Goal: Task Accomplishment & Management: Manage account settings

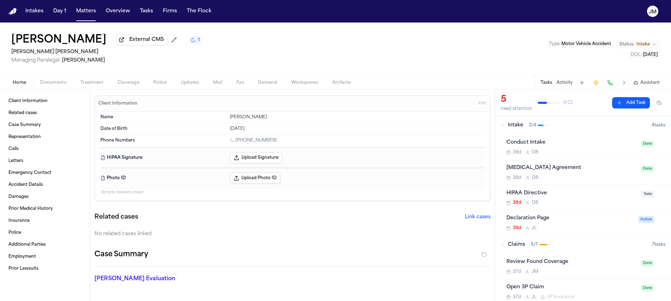
scroll to position [267, 0]
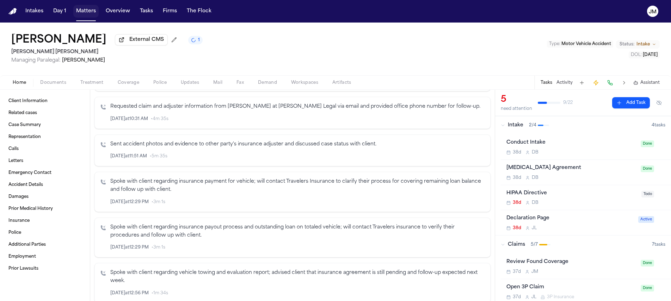
click at [77, 12] on button "Matters" at bounding box center [85, 11] width 25 height 13
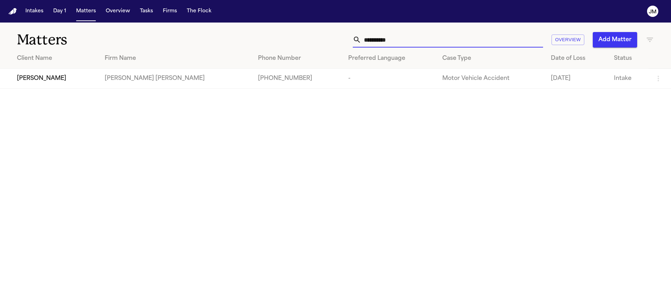
click at [403, 43] on input "**********" at bounding box center [452, 40] width 182 height 16
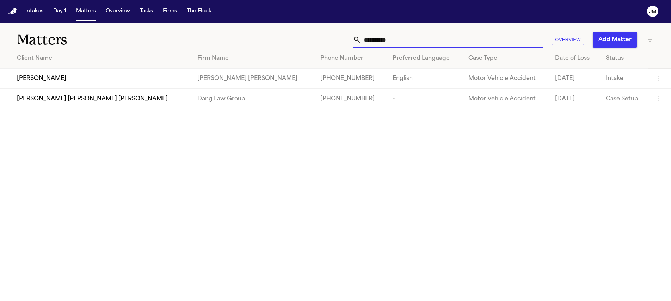
type input "**********"
click at [103, 76] on div "Jose Rivera" at bounding box center [101, 78] width 169 height 8
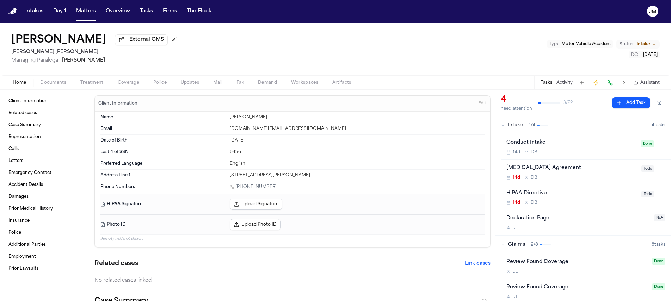
click at [56, 89] on div "Home Documents Treatment Coverage Police Updates Mail Fax Demand Workspaces Art…" at bounding box center [335, 82] width 671 height 14
click at [56, 86] on span "Documents" at bounding box center [53, 83] width 26 height 6
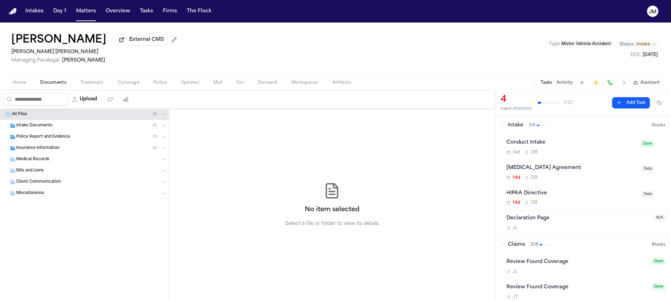
click at [38, 147] on span "Insurance Information" at bounding box center [37, 149] width 43 height 6
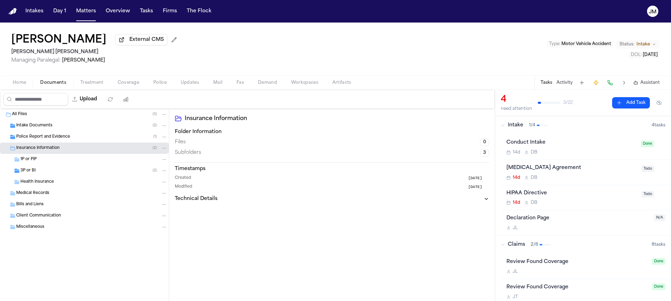
click at [37, 169] on div "3P or BI ( 2 )" at bounding box center [93, 171] width 147 height 6
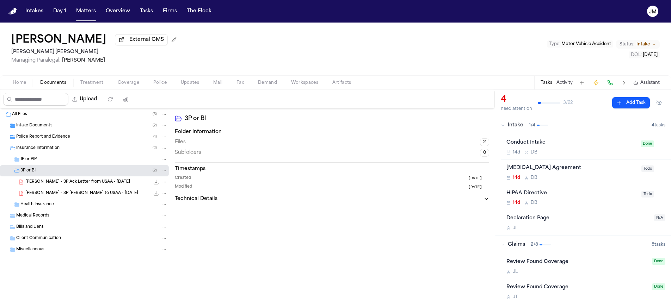
click at [79, 185] on span "J. Rivera - 3P Ack Letter from USAA - 10.8.25" at bounding box center [77, 182] width 105 height 6
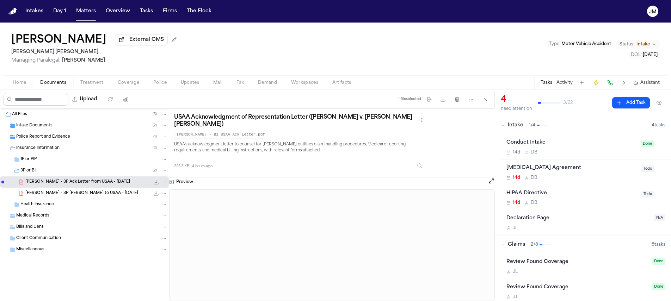
click at [21, 86] on span "Home" at bounding box center [19, 83] width 13 height 6
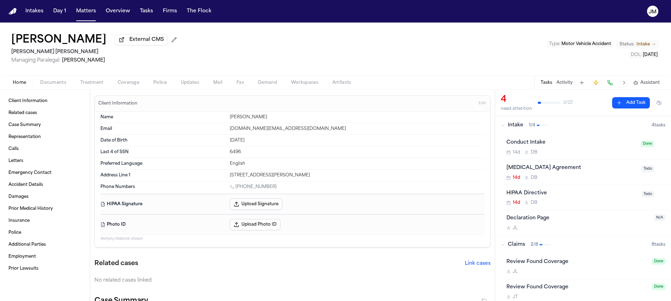
click at [58, 86] on span "Documents" at bounding box center [53, 83] width 26 height 6
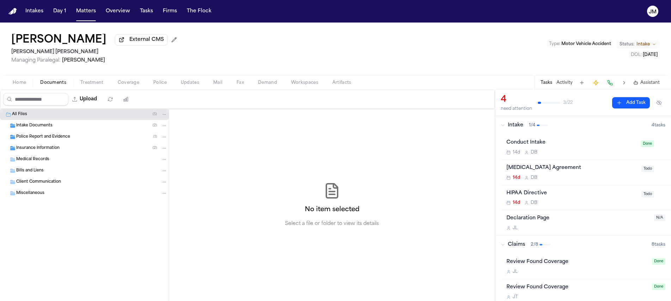
click at [58, 152] on span "Insurance Information" at bounding box center [37, 149] width 43 height 6
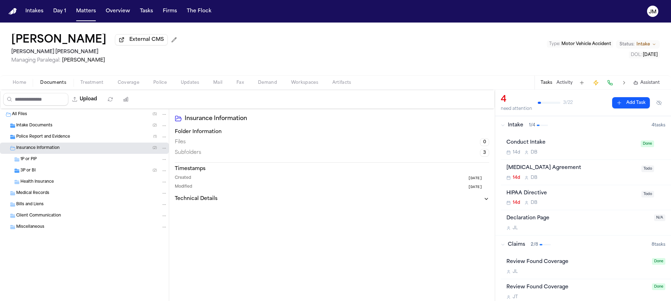
click at [72, 181] on div "Health Insurance" at bounding box center [93, 182] width 147 height 6
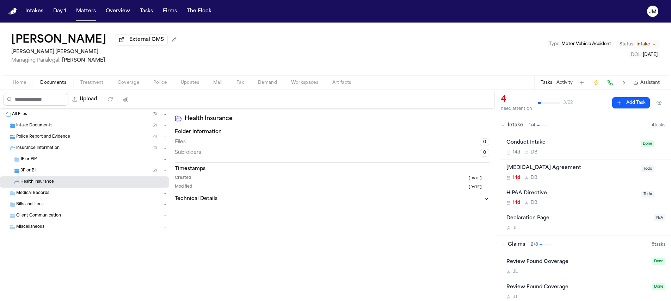
click at [70, 176] on div "3P or BI ( 2 )" at bounding box center [84, 170] width 169 height 11
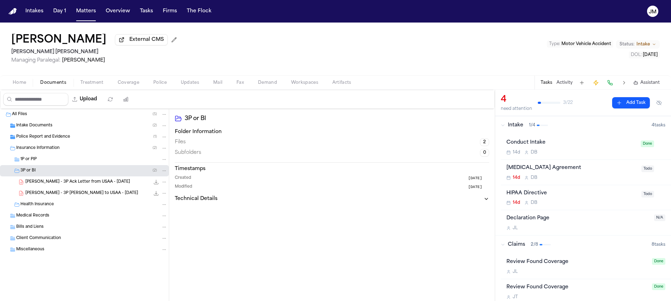
click at [111, 185] on div "J. Rivera - 3P Ack Letter from USAA - 10.8.25 225.3 KB • PDF" at bounding box center [96, 182] width 142 height 7
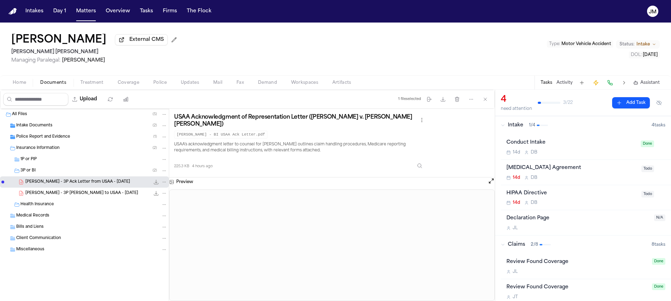
click at [54, 140] on span "Police Report and Evidence" at bounding box center [43, 137] width 54 height 6
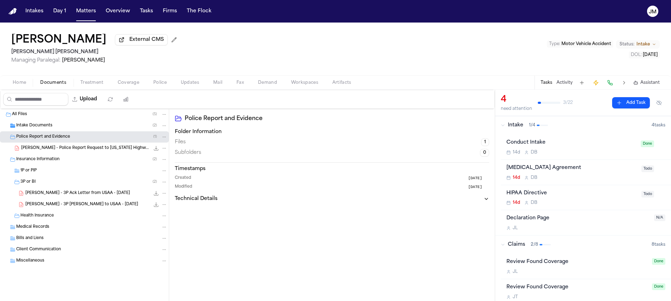
click at [104, 151] on span "J. Rivera - Police Report Request to Utah Highway Patrol - 10.10.25" at bounding box center [85, 149] width 129 height 6
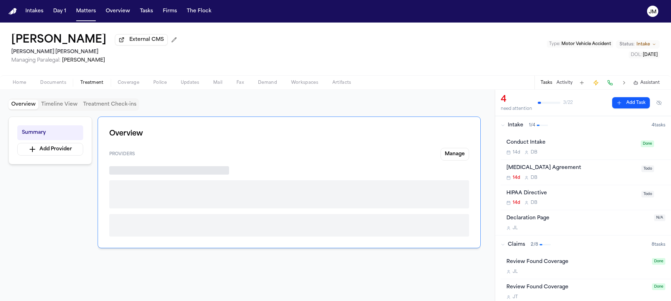
click at [82, 85] on span "Treatment" at bounding box center [91, 83] width 23 height 6
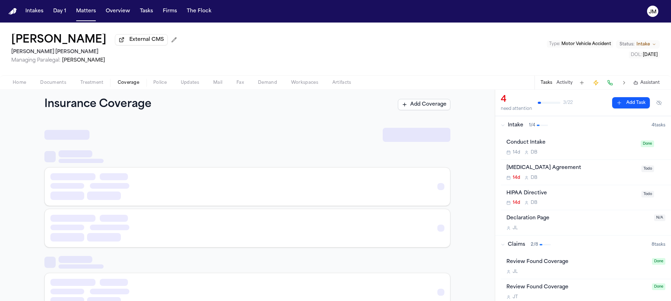
click at [116, 84] on button "Coverage" at bounding box center [129, 83] width 36 height 8
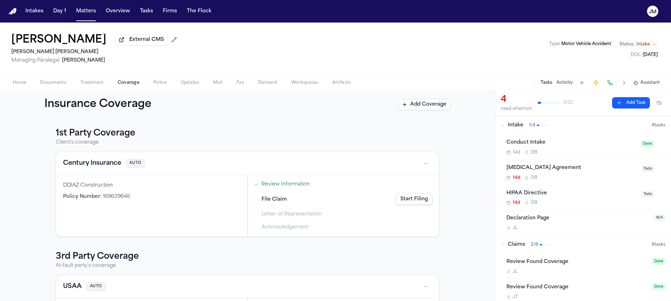
click at [51, 84] on span "Documents" at bounding box center [53, 83] width 26 height 6
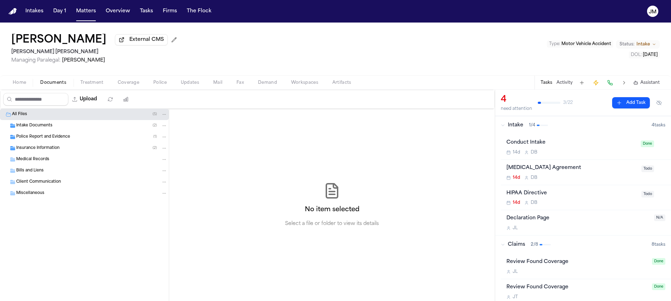
click at [93, 86] on span "Treatment" at bounding box center [91, 83] width 23 height 6
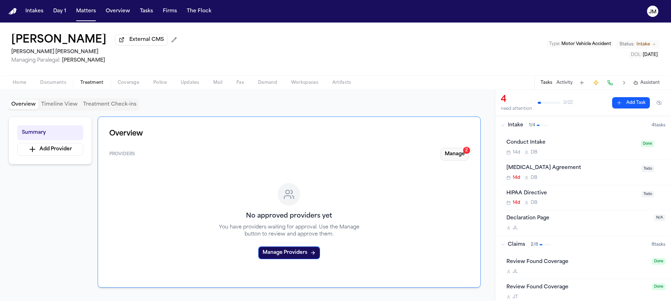
click at [465, 149] on div "2" at bounding box center [466, 150] width 7 height 7
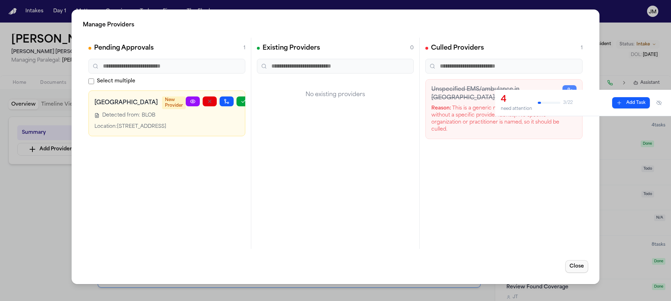
click at [579, 268] on button "Close" at bounding box center [576, 266] width 23 height 13
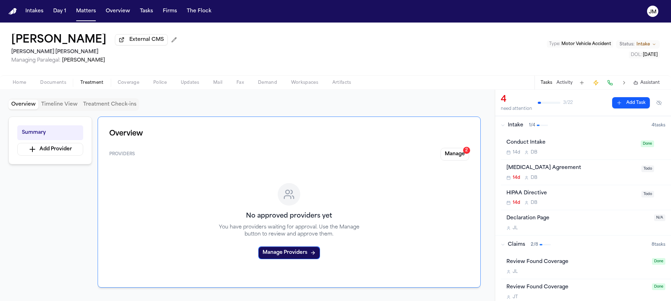
click at [14, 85] on span "Home" at bounding box center [19, 83] width 13 height 6
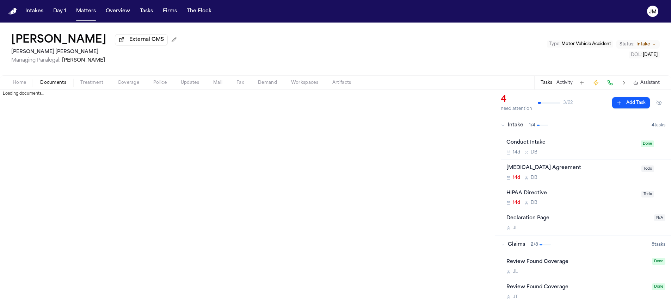
click at [61, 86] on span "Documents" at bounding box center [53, 83] width 26 height 6
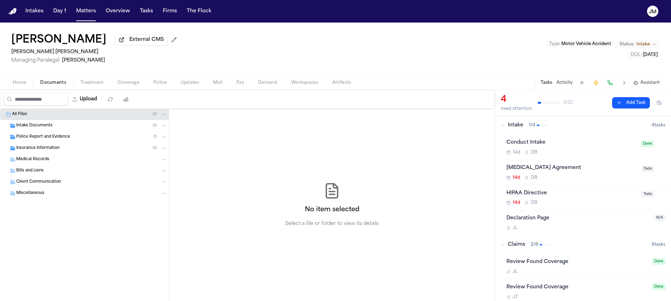
click at [69, 147] on div "Insurance Information ( 2 )" at bounding box center [91, 148] width 151 height 6
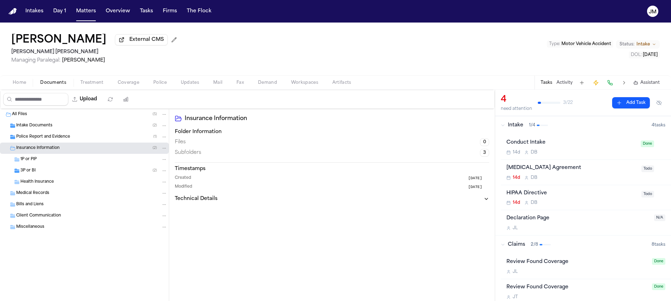
click at [69, 176] on div "3P or BI ( 2 )" at bounding box center [84, 170] width 169 height 11
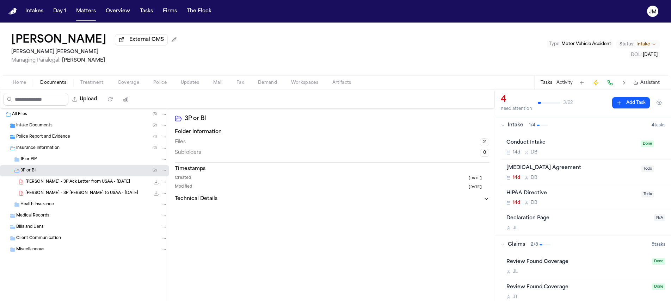
click at [77, 194] on span "J. Rivera - 3P LOR to USAA - 10.7.25" at bounding box center [81, 194] width 113 height 6
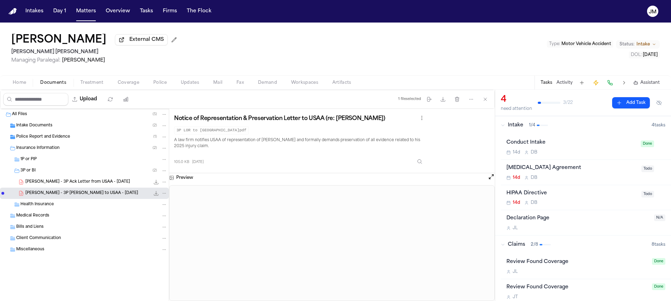
click at [104, 183] on span "J. Rivera - 3P Ack Letter from USAA - 10.8.25" at bounding box center [77, 182] width 105 height 6
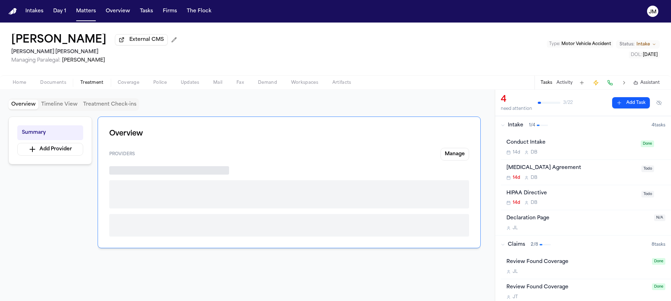
click at [96, 81] on span "Treatment" at bounding box center [91, 83] width 23 height 6
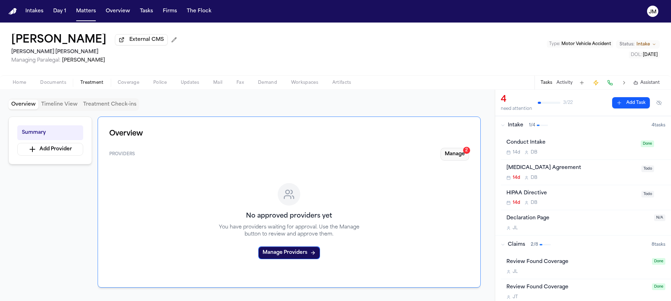
click at [459, 158] on button "Manage 2" at bounding box center [455, 154] width 29 height 13
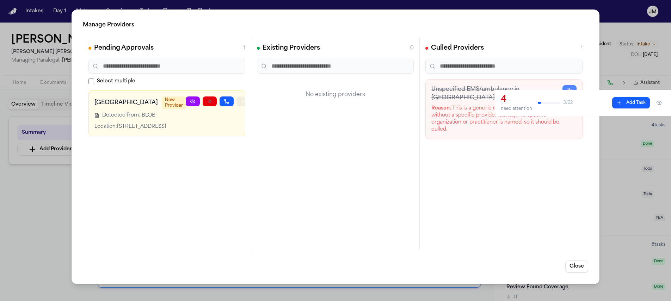
click at [241, 103] on icon "button" at bounding box center [244, 102] width 6 height 6
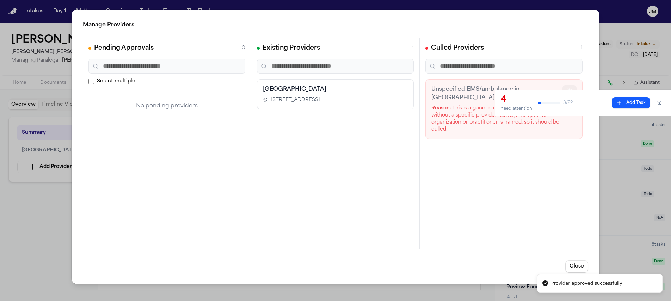
click at [570, 86] on button "button" at bounding box center [570, 90] width 14 height 10
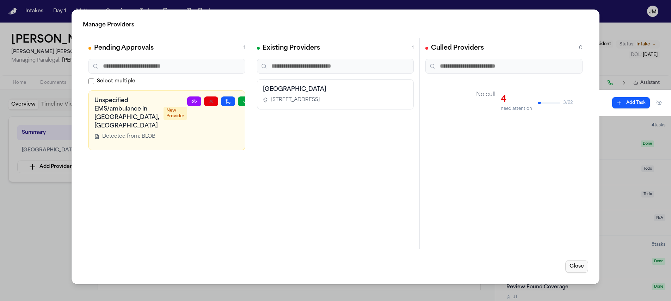
click at [578, 264] on button "Close" at bounding box center [576, 266] width 23 height 13
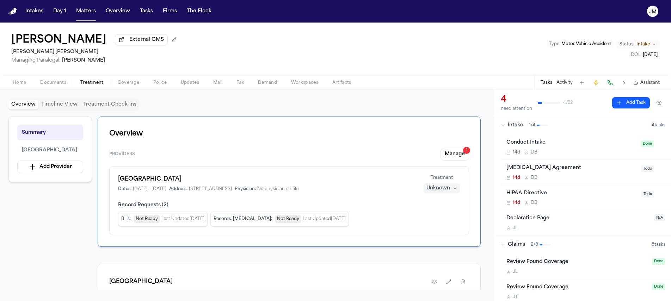
click at [19, 83] on span "Home" at bounding box center [19, 83] width 13 height 6
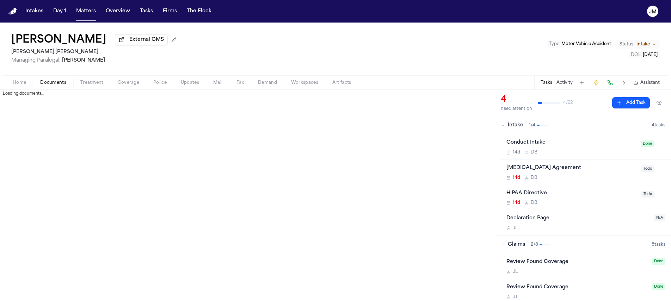
click at [52, 84] on span "Documents" at bounding box center [53, 83] width 26 height 6
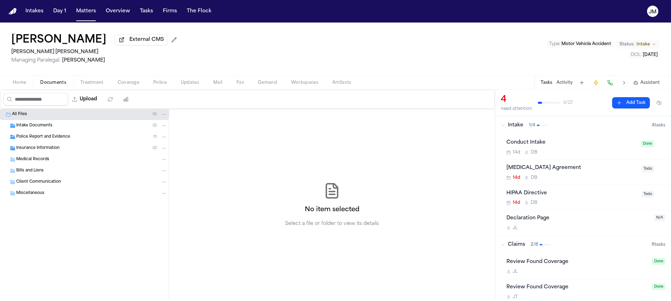
click at [24, 84] on span "Home" at bounding box center [19, 83] width 13 height 6
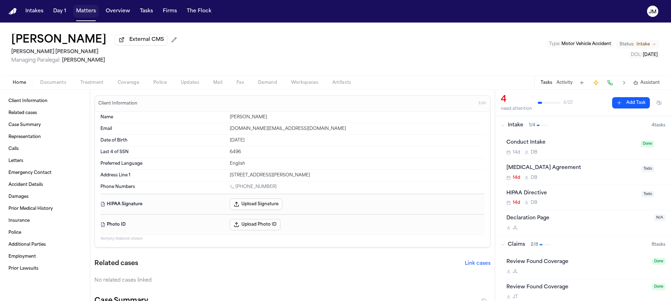
click at [88, 14] on button "Matters" at bounding box center [85, 11] width 25 height 13
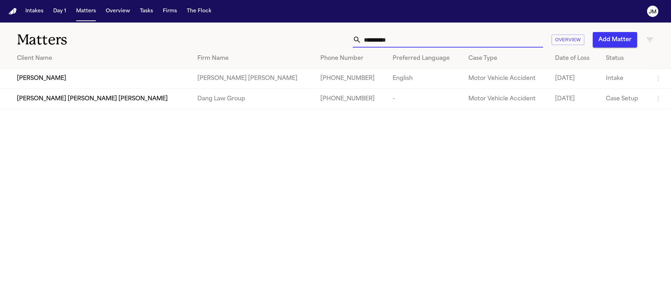
click at [406, 37] on input "**********" at bounding box center [452, 40] width 182 height 16
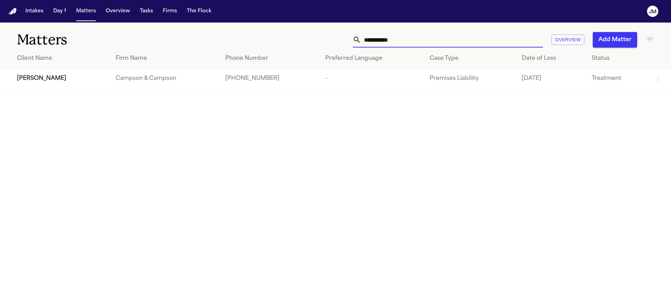
type input "**********"
click at [85, 82] on div "Luis Rivera Rivera" at bounding box center [60, 78] width 87 height 8
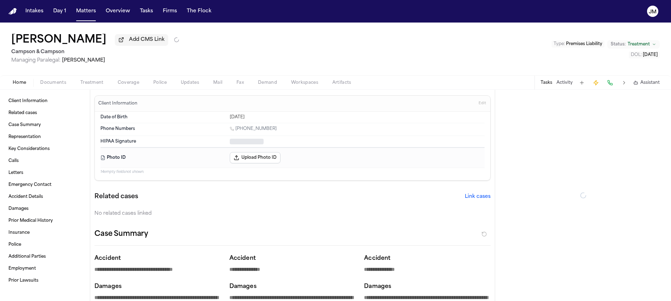
type textarea "*"
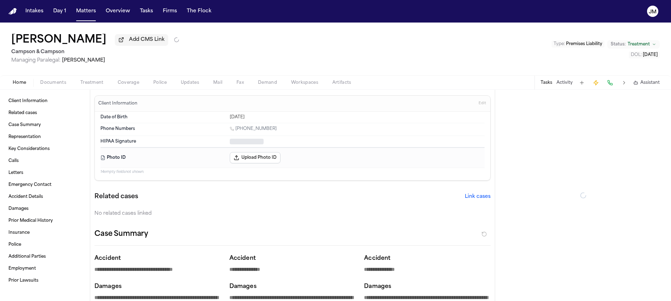
type textarea "*"
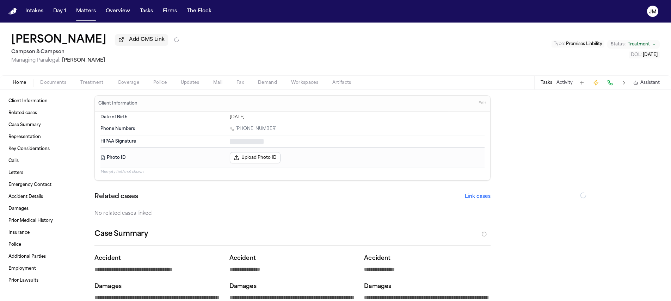
type textarea "*"
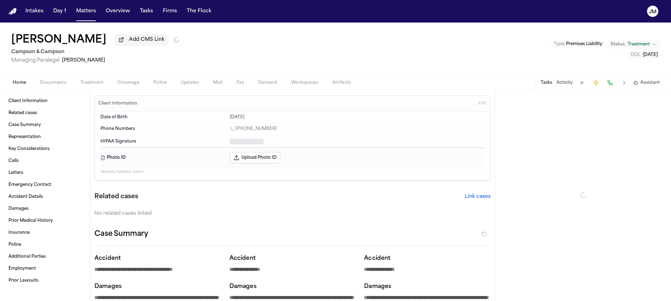
type textarea "*"
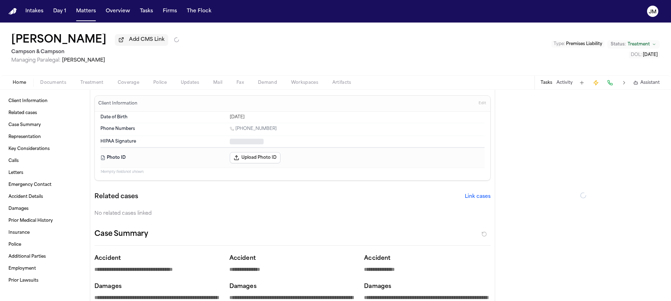
type textarea "*"
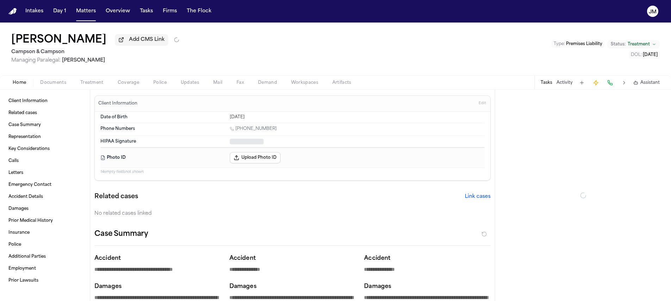
type textarea "*"
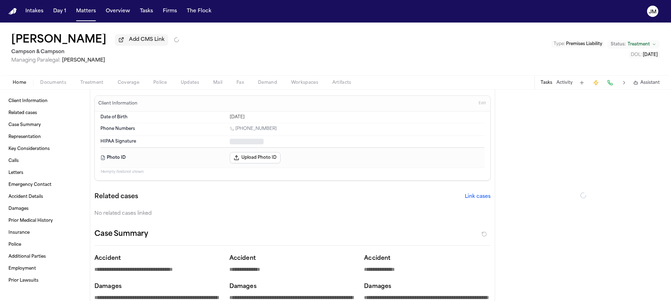
type textarea "*"
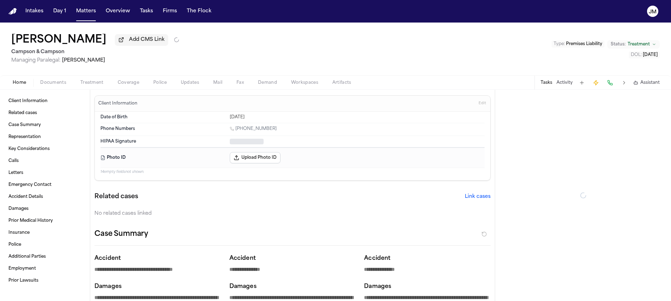
type textarea "*"
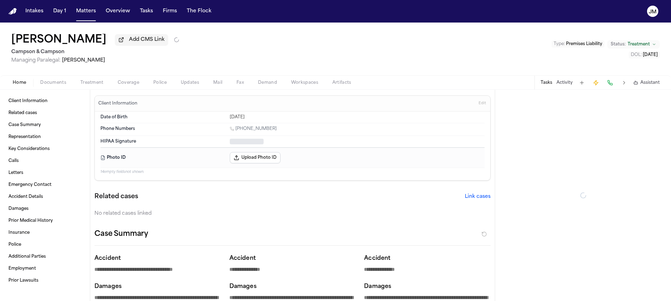
type textarea "*"
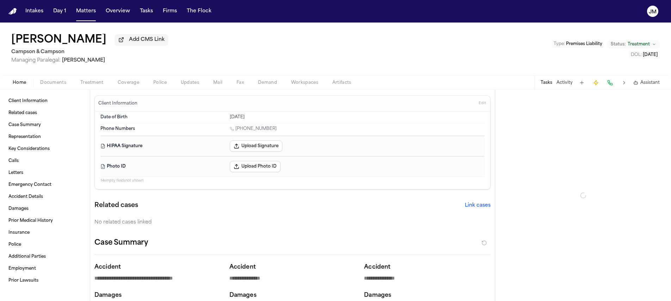
type textarea "*"
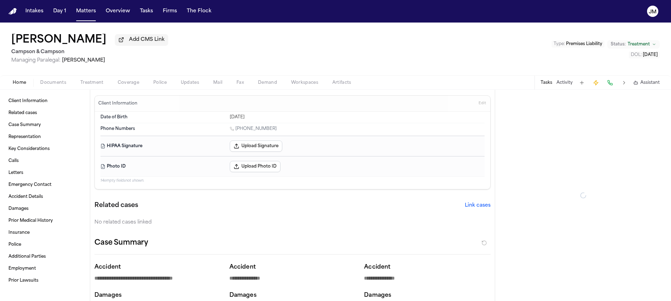
type textarea "*"
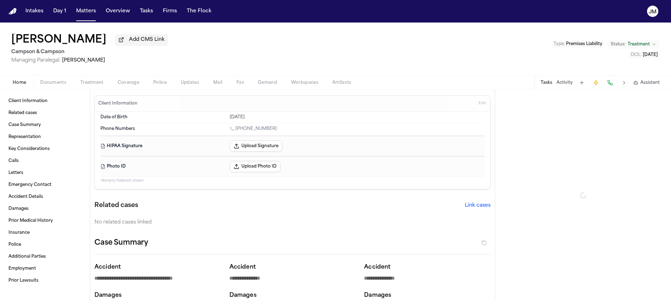
type textarea "*"
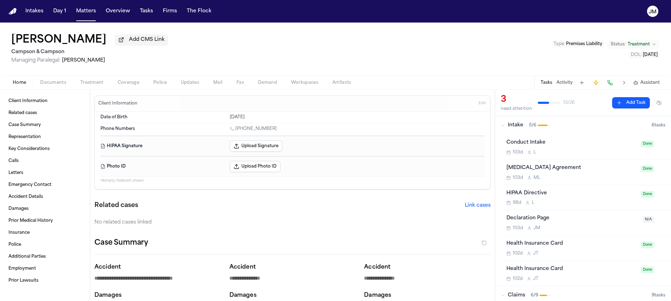
type textarea "*"
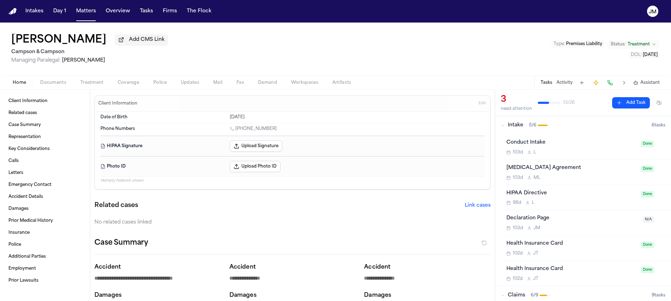
type textarea "*"
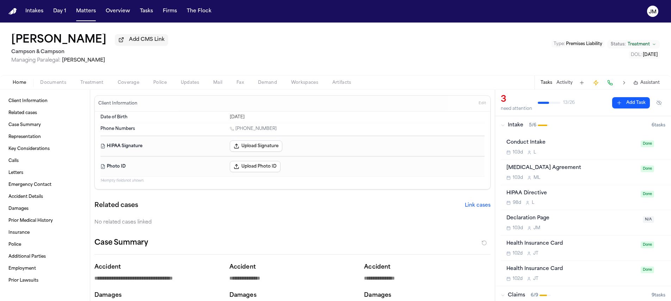
type textarea "*"
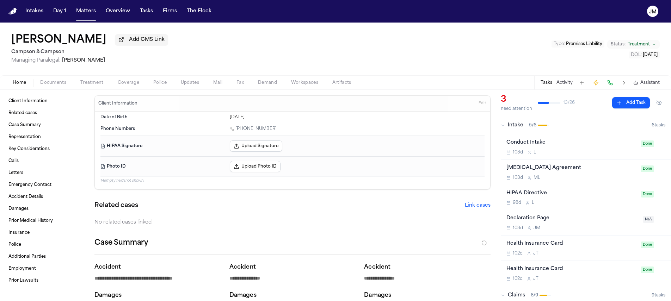
type textarea "*"
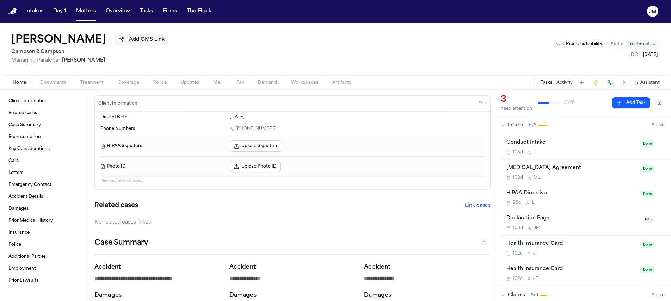
type textarea "*"
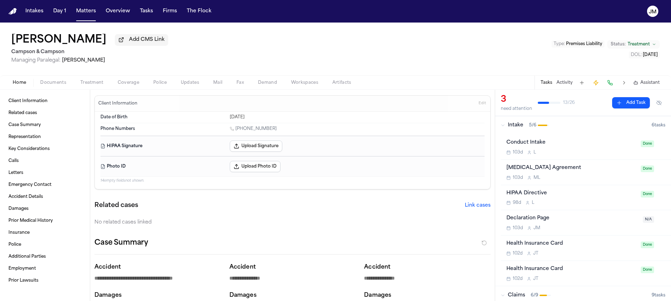
type textarea "*"
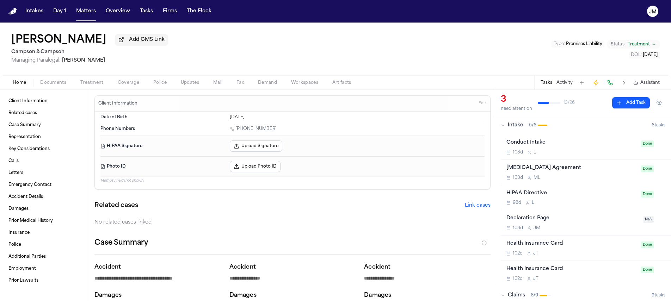
type textarea "*"
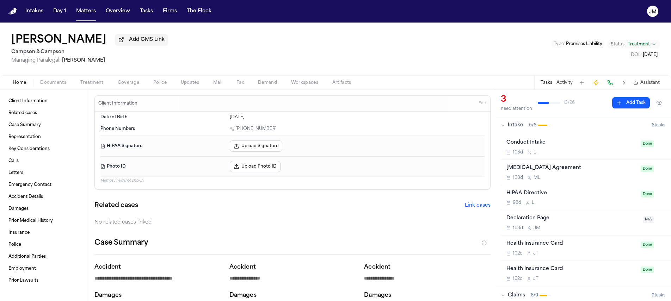
type textarea "*"
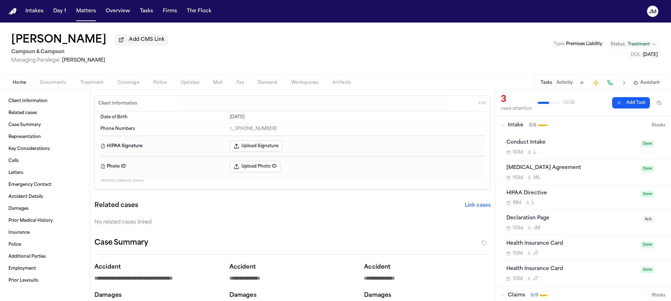
type textarea "*"
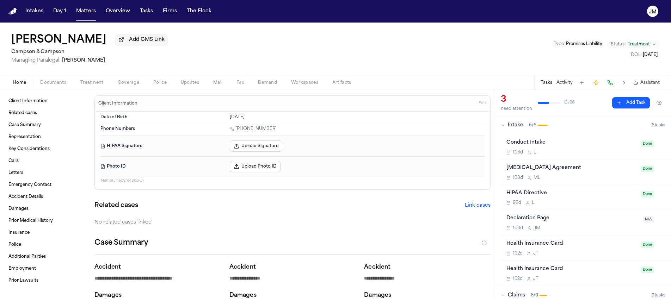
type textarea "*"
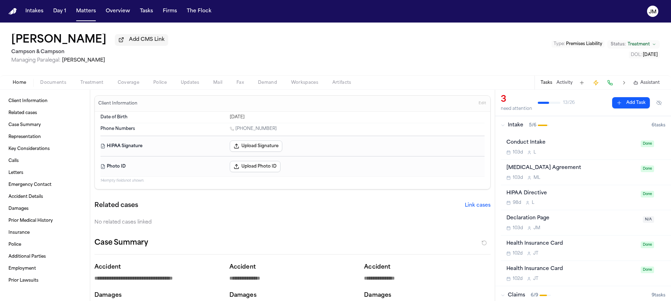
type textarea "*"
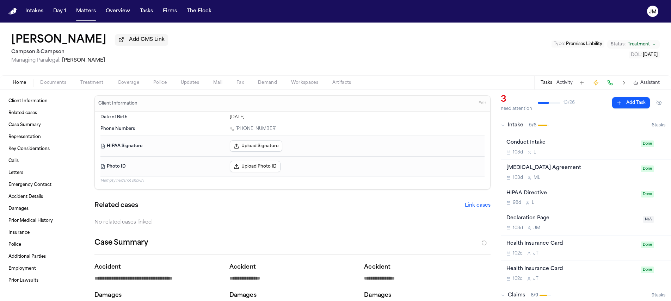
type textarea "*"
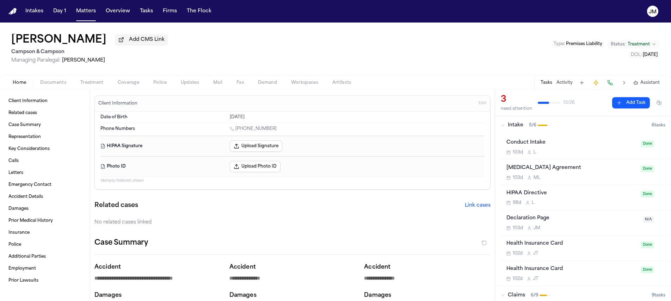
type textarea "*"
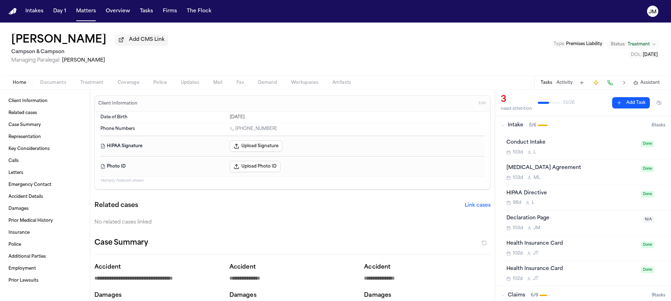
type textarea "*"
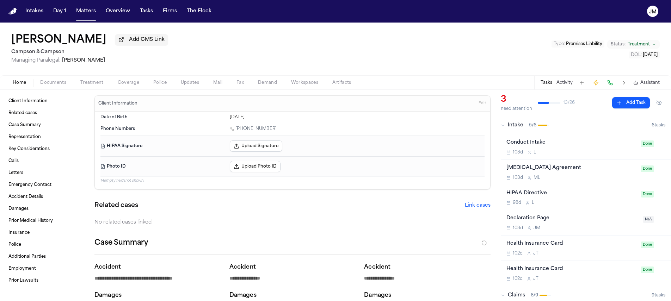
type textarea "*"
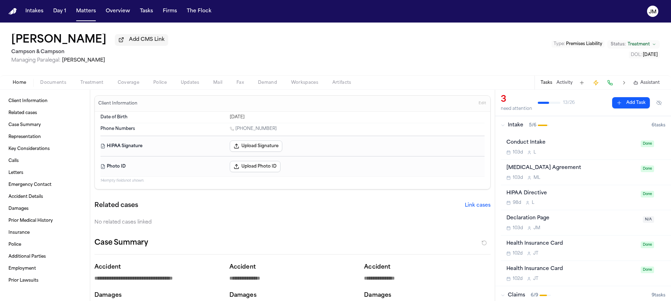
type textarea "*"
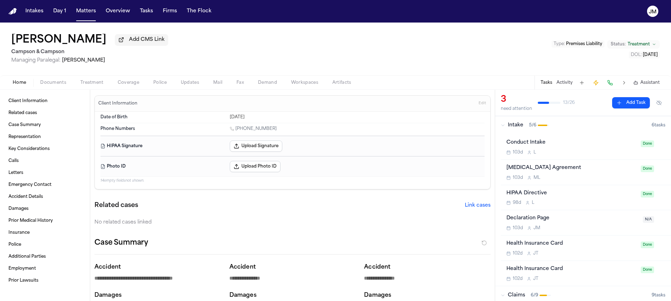
type textarea "*"
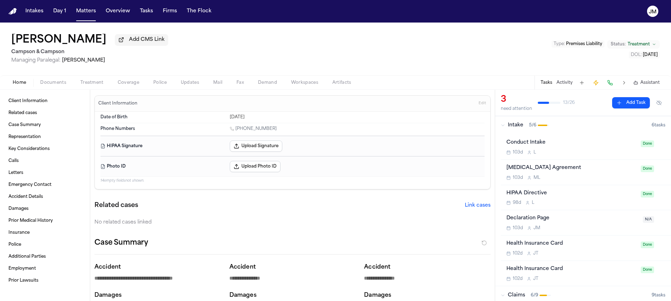
type textarea "*"
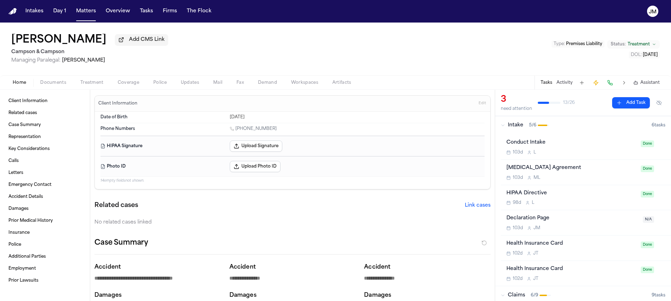
type textarea "*"
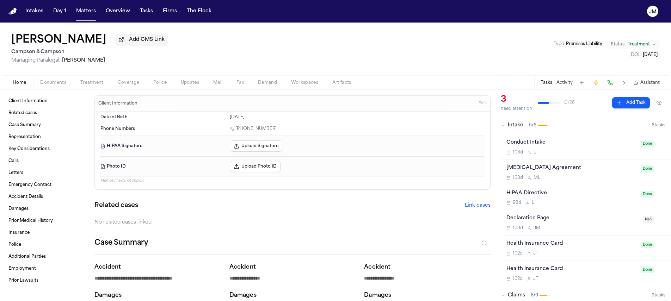
type textarea "*"
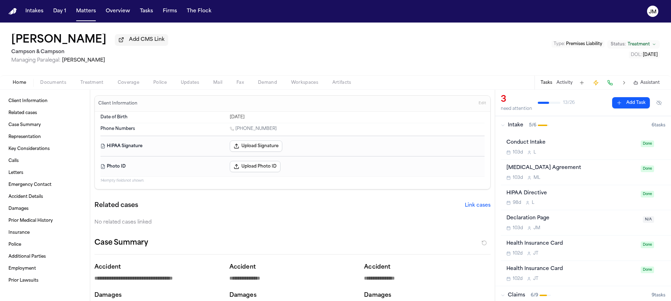
type textarea "*"
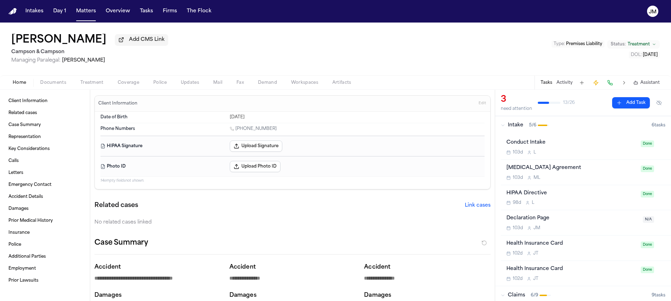
type textarea "*"
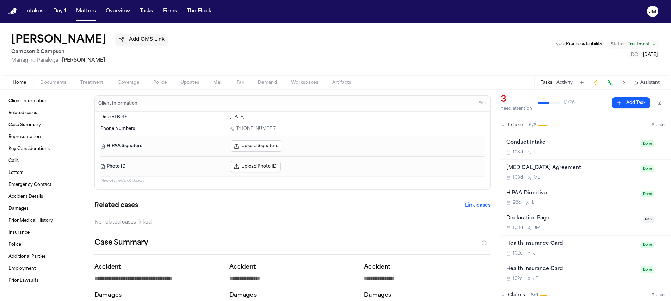
type textarea "*"
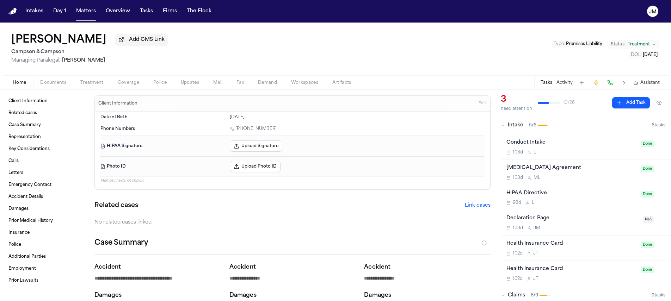
type textarea "*"
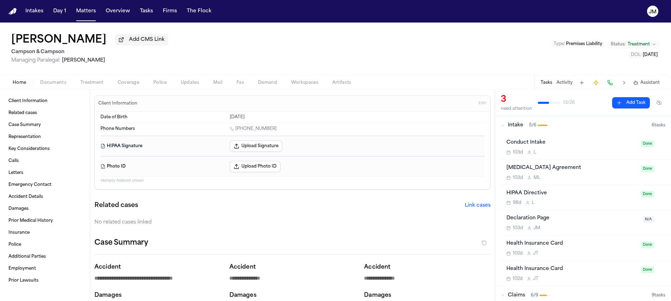
type textarea "*"
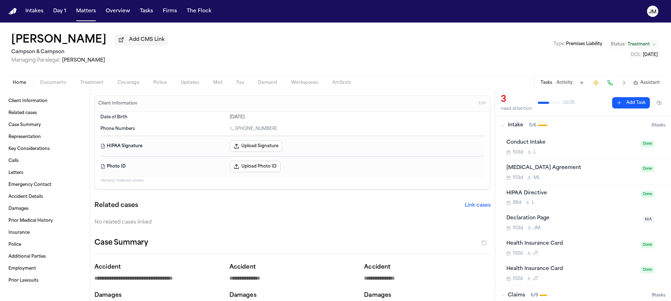
type textarea "*"
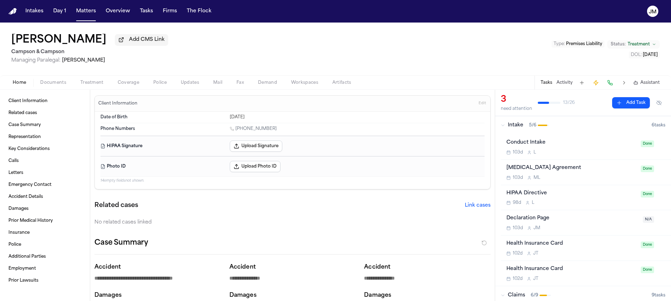
type textarea "*"
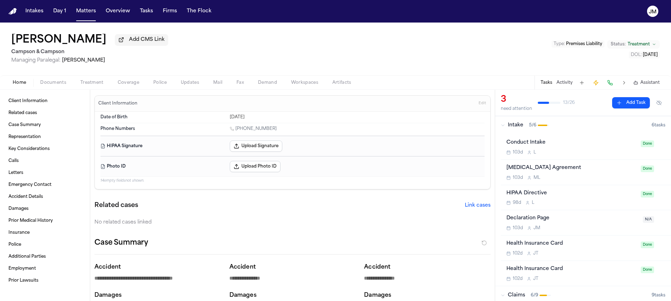
type textarea "*"
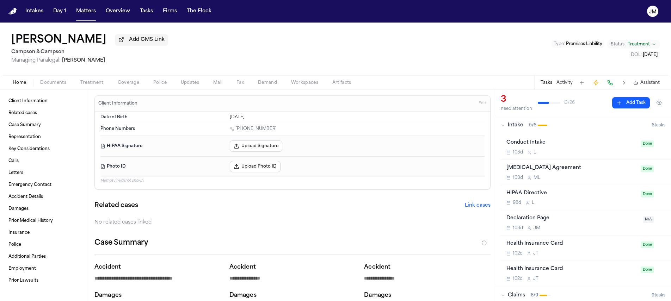
type textarea "*"
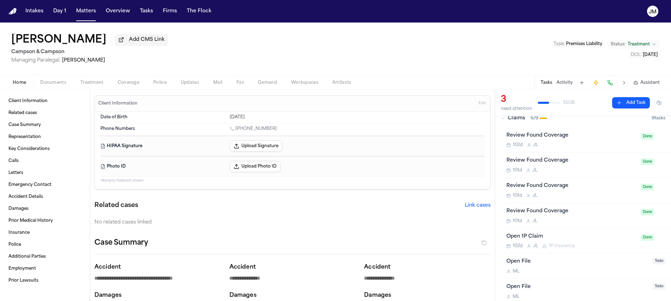
scroll to position [313, 0]
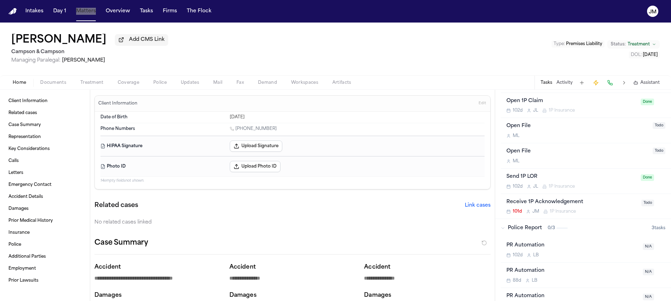
click at [94, 86] on span "Treatment" at bounding box center [91, 83] width 23 height 6
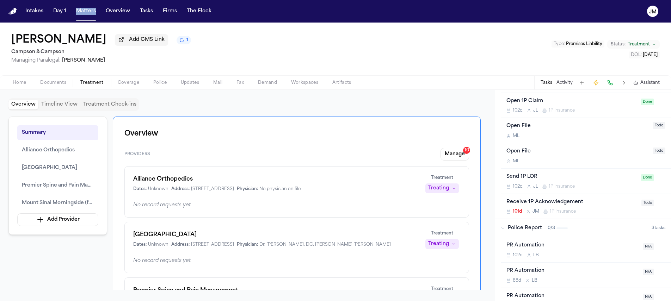
click at [72, 10] on div "Intakes Day 1 Matters Overview Tasks Firms The Flock" at bounding box center [119, 11] width 192 height 13
click at [80, 11] on button "Matters" at bounding box center [85, 11] width 25 height 13
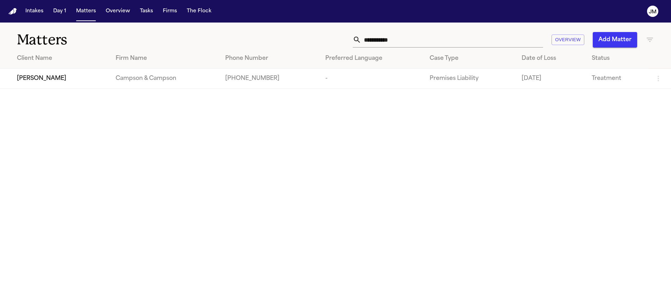
click at [398, 41] on input "**********" at bounding box center [452, 40] width 182 height 16
click at [100, 82] on div "Grace Campbell" at bounding box center [60, 78] width 86 height 8
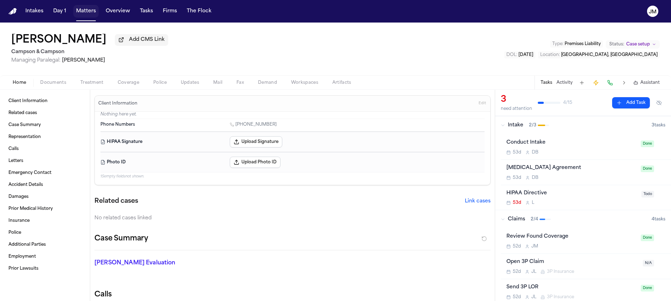
click at [89, 13] on button "Matters" at bounding box center [85, 11] width 25 height 13
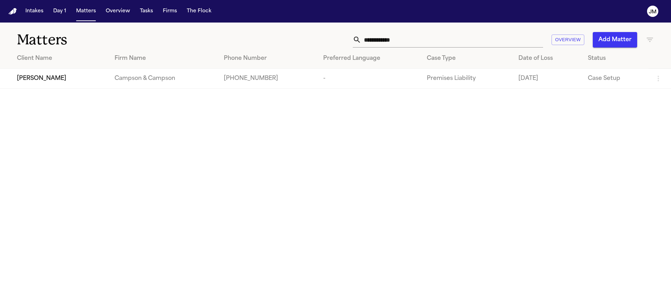
click at [366, 44] on input "**********" at bounding box center [452, 40] width 182 height 16
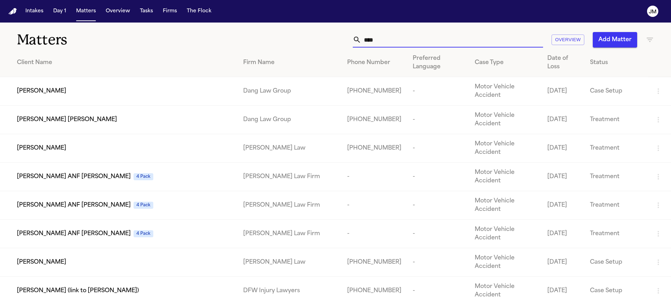
click at [400, 41] on input "****" at bounding box center [452, 40] width 182 height 16
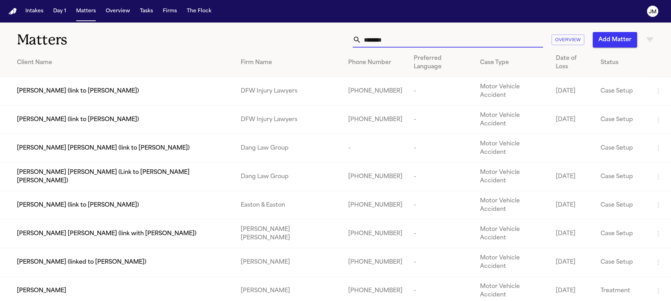
click at [100, 277] on td "Nadalina Eldin" at bounding box center [117, 291] width 235 height 29
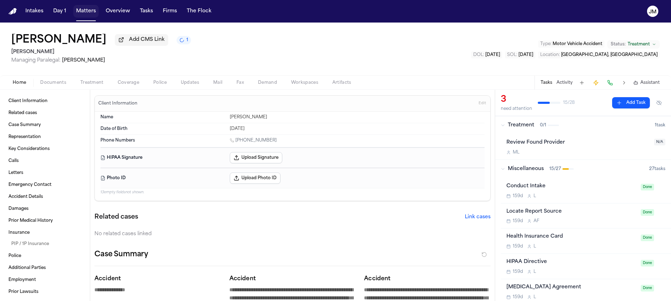
click at [92, 13] on button "Matters" at bounding box center [85, 11] width 25 height 13
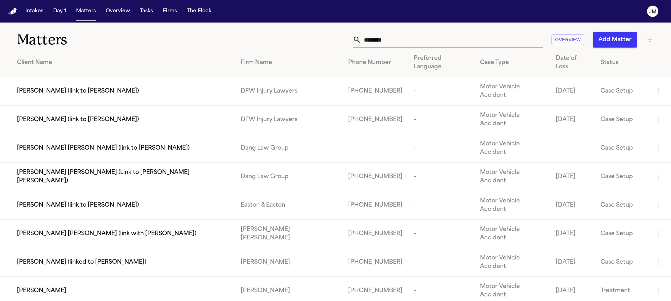
click at [408, 50] on th "Preferred Language" at bounding box center [441, 63] width 66 height 29
click at [403, 43] on input "********" at bounding box center [452, 40] width 182 height 16
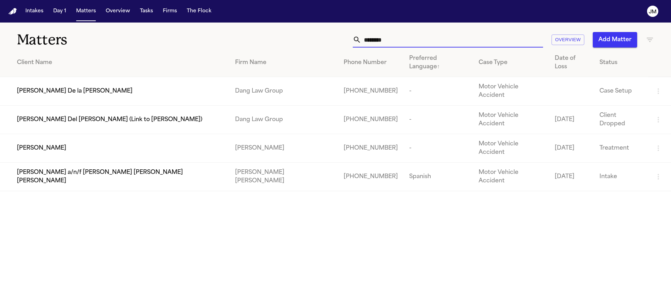
click at [87, 144] on div "Leo D Cruz" at bounding box center [120, 148] width 207 height 8
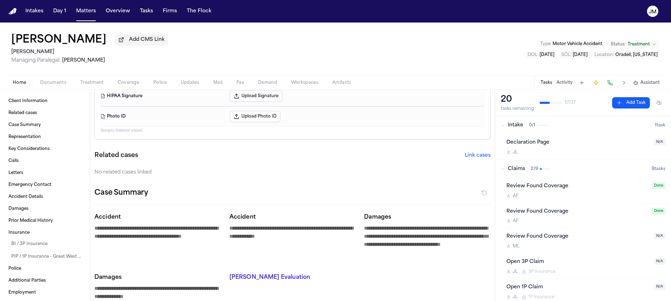
scroll to position [41, 0]
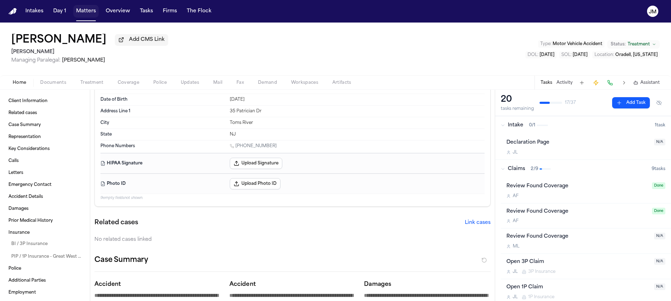
click at [90, 15] on button "Matters" at bounding box center [85, 11] width 25 height 13
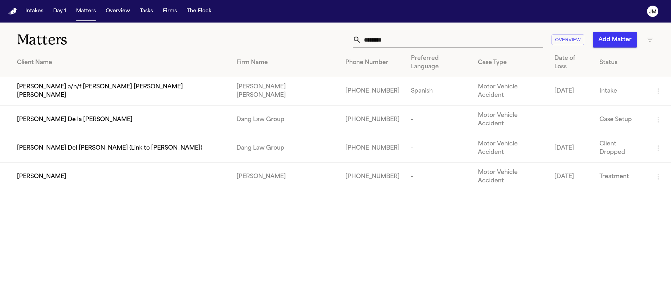
click at [437, 40] on input "********" at bounding box center [452, 40] width 182 height 16
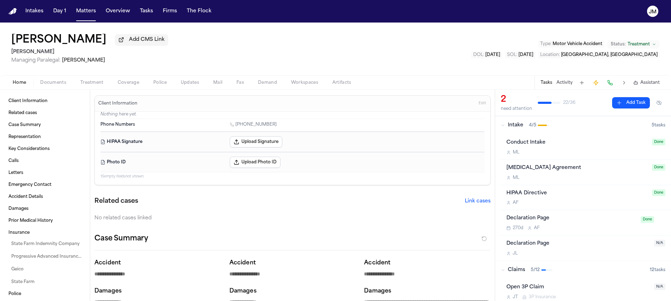
click at [46, 86] on span "Documents" at bounding box center [53, 83] width 26 height 6
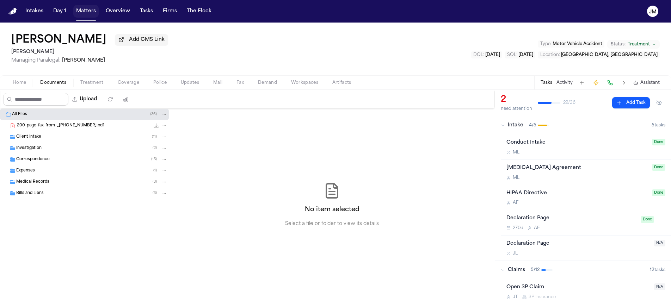
click at [81, 16] on button "Matters" at bounding box center [85, 11] width 25 height 13
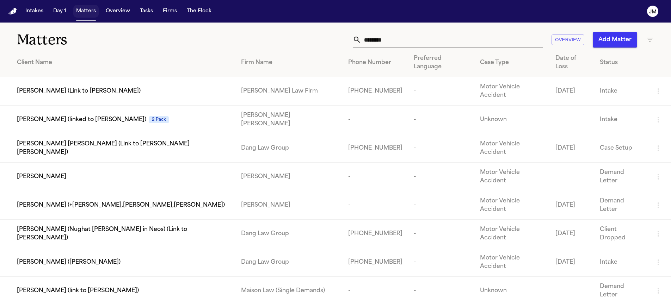
click at [81, 15] on button "Matters" at bounding box center [85, 11] width 25 height 13
click at [387, 45] on input "*******" at bounding box center [452, 40] width 182 height 16
click at [386, 44] on input "*******" at bounding box center [452, 40] width 182 height 16
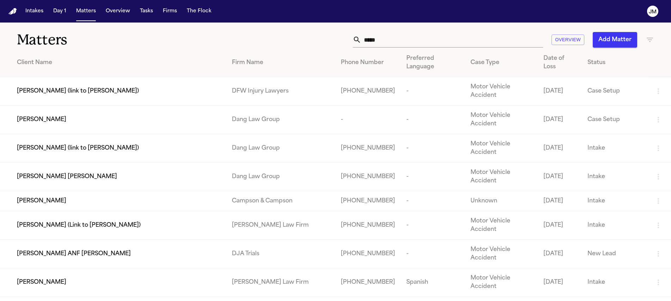
click at [131, 173] on div "Nidia Magaly Rosales Reyes" at bounding box center [119, 177] width 204 height 8
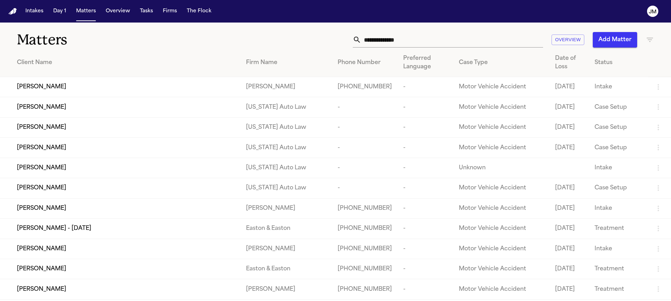
click at [374, 40] on input "text" at bounding box center [452, 40] width 182 height 16
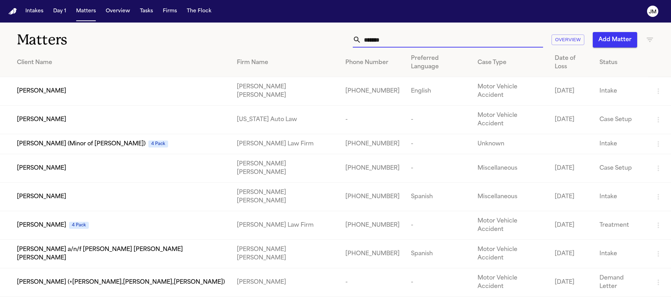
type input "*******"
click at [90, 87] on div "Jose Rivera" at bounding box center [121, 91] width 209 height 8
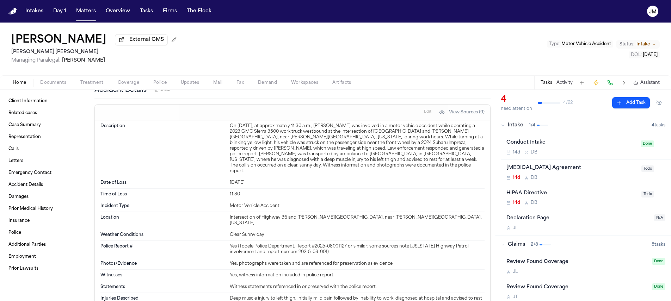
scroll to position [982, 0]
click at [142, 8] on button "Tasks" at bounding box center [146, 11] width 19 height 13
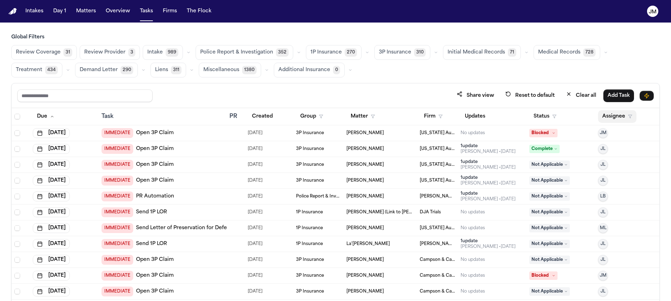
click at [619, 116] on button "Assignee" at bounding box center [617, 116] width 38 height 13
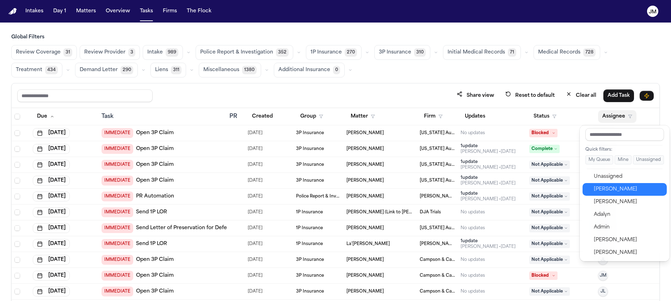
click at [618, 185] on div "[PERSON_NAME]" at bounding box center [628, 189] width 69 height 8
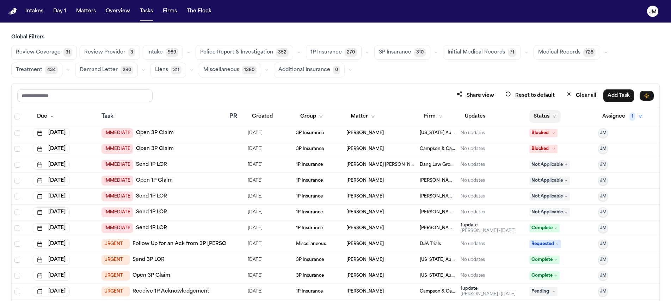
click at [539, 117] on button "Status" at bounding box center [544, 116] width 31 height 13
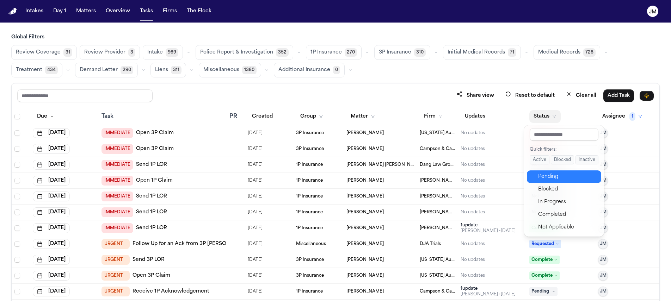
click at [552, 176] on div "Pending" at bounding box center [567, 177] width 59 height 8
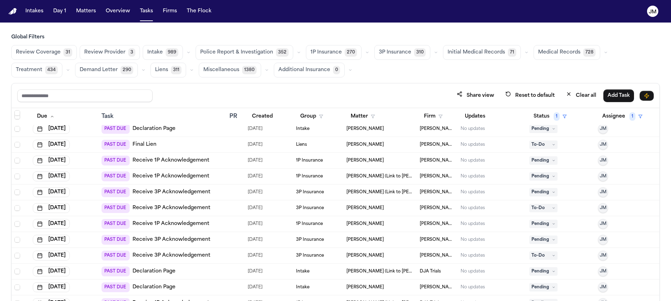
scroll to position [416, 0]
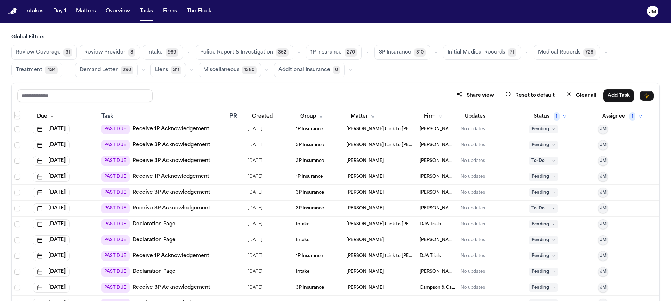
click at [45, 65] on button "Treatment 434" at bounding box center [36, 70] width 51 height 15
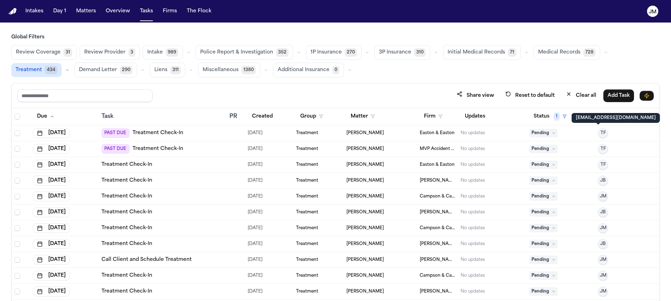
click at [616, 119] on p "thea@finchlegal.com" at bounding box center [616, 118] width 80 height 6
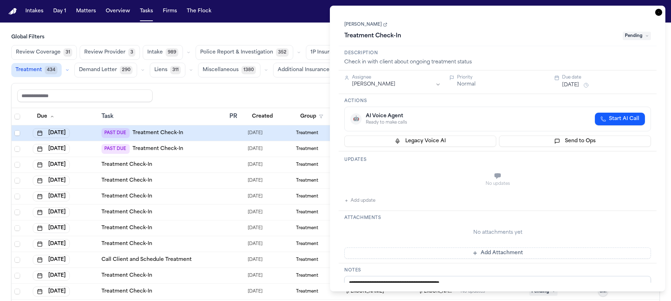
click at [663, 10] on div "**********" at bounding box center [498, 149] width 336 height 286
click at [661, 11] on icon "button" at bounding box center [658, 12] width 7 height 7
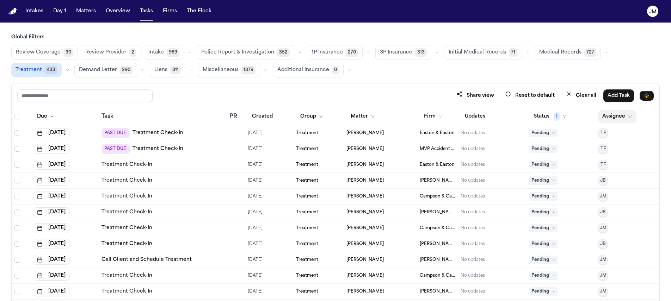
click at [606, 114] on button "Assignee" at bounding box center [617, 116] width 38 height 13
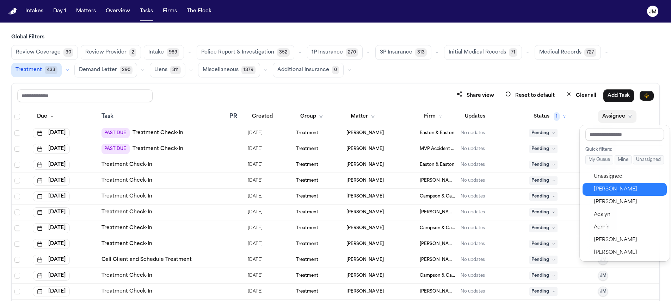
click at [612, 186] on div "[PERSON_NAME]" at bounding box center [628, 189] width 69 height 8
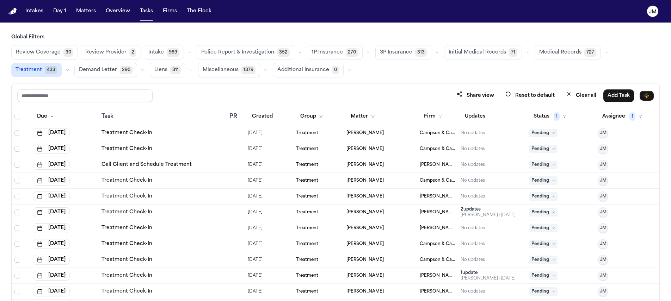
click at [170, 131] on div "Treatment Check-In" at bounding box center [163, 133] width 123 height 7
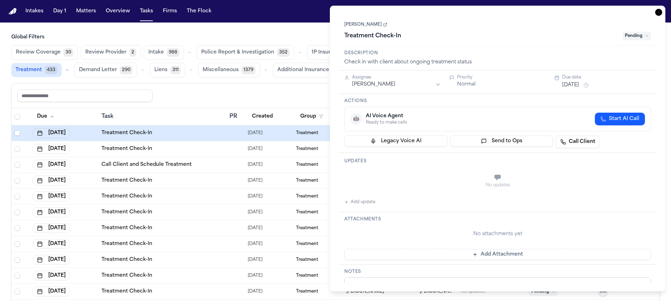
click at [400, 282] on textarea "**********" at bounding box center [497, 299] width 307 height 42
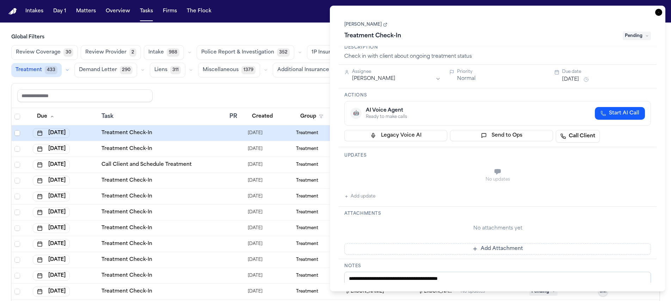
click at [411, 279] on textarea "**********" at bounding box center [497, 293] width 307 height 42
type textarea "*"
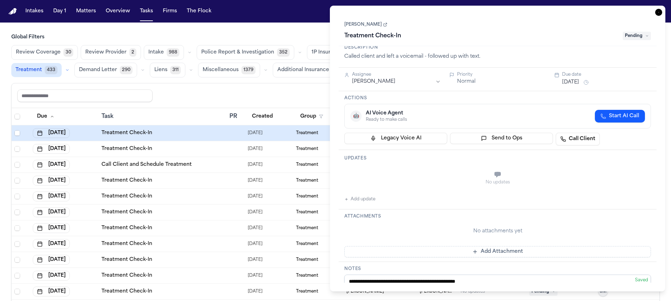
type textarea "**********"
click at [579, 82] on button "[DATE]" at bounding box center [570, 82] width 17 height 7
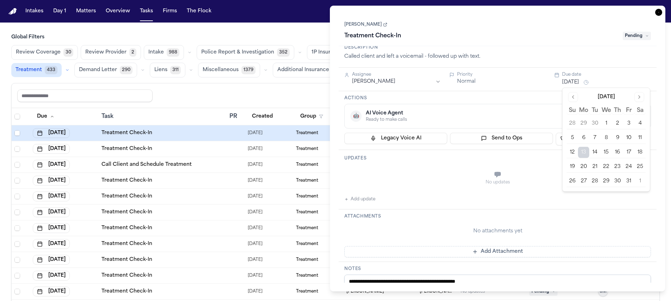
click at [609, 153] on button "15" at bounding box center [606, 152] width 11 height 11
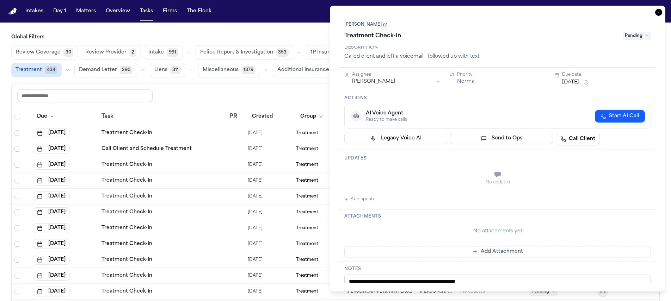
click at [657, 13] on icon "button" at bounding box center [658, 12] width 7 height 7
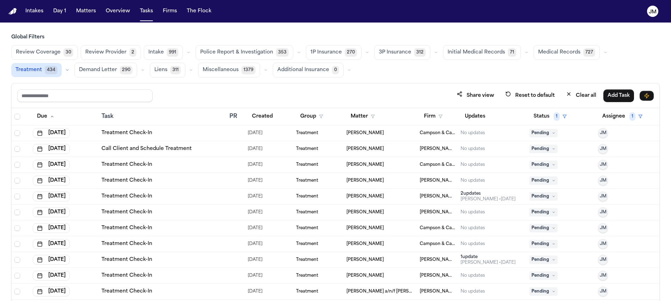
click at [87, 130] on div "[DATE]" at bounding box center [64, 133] width 63 height 10
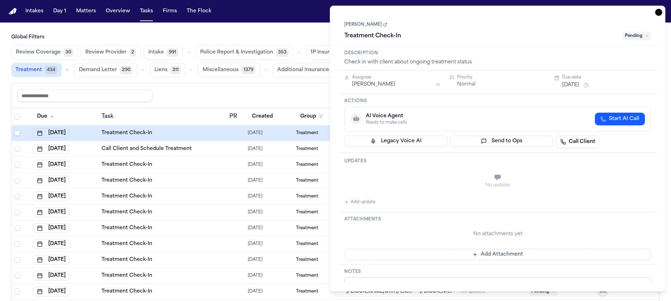
click at [383, 280] on textarea "**********" at bounding box center [497, 299] width 307 height 42
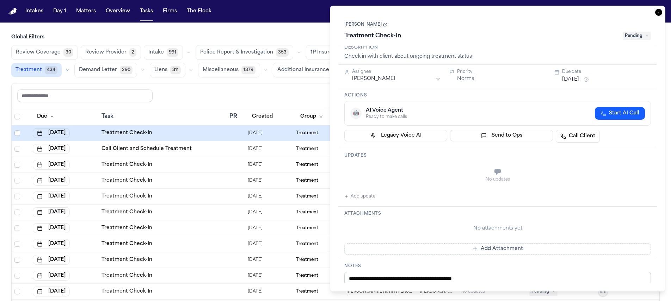
click at [400, 276] on textarea "**********" at bounding box center [497, 293] width 307 height 42
type textarea "**********"
click at [565, 80] on button "[DATE]" at bounding box center [570, 79] width 17 height 7
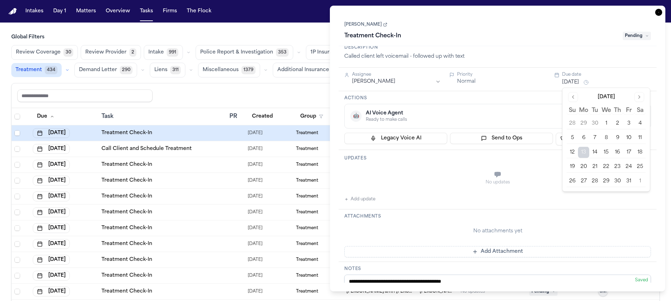
click at [604, 155] on button "15" at bounding box center [606, 152] width 11 height 11
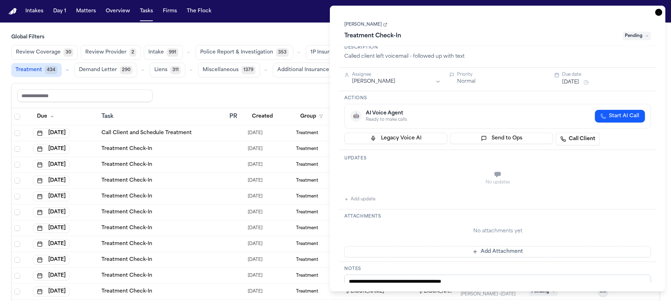
click at [660, 11] on icon "button" at bounding box center [658, 12] width 7 height 7
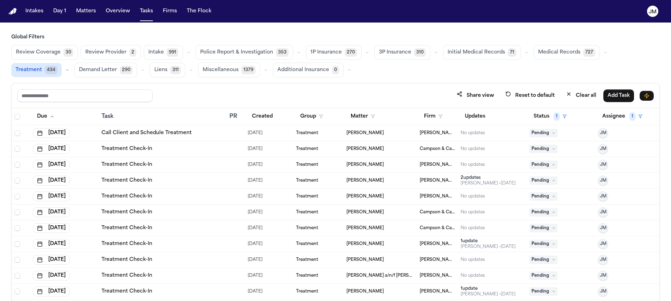
click at [173, 151] on div "Treatment Check-In" at bounding box center [163, 149] width 123 height 7
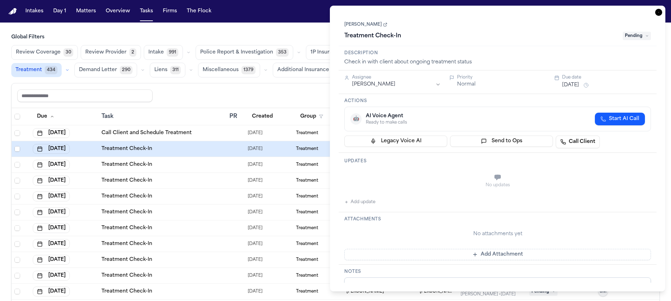
click at [643, 33] on span "Pending" at bounding box center [637, 36] width 28 height 8
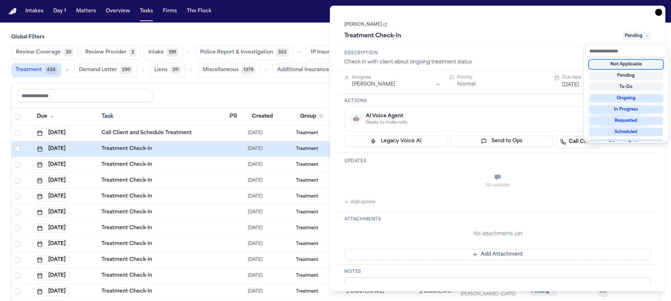
click at [636, 61] on div "Not Applicable" at bounding box center [626, 64] width 74 height 8
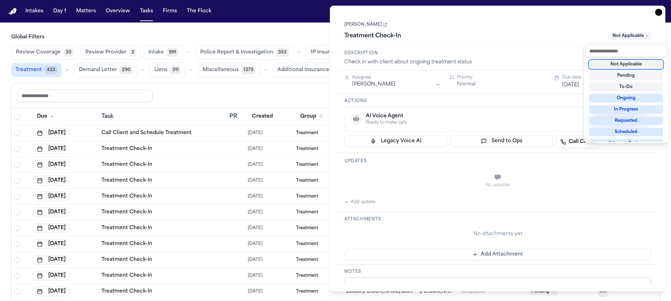
click at [658, 13] on div "**********" at bounding box center [498, 149] width 336 height 286
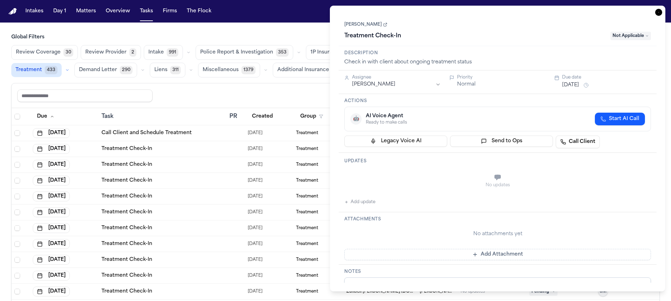
click at [657, 12] on icon "button" at bounding box center [658, 12] width 7 height 7
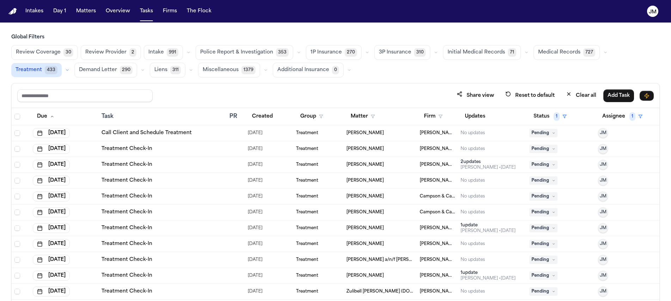
click at [171, 151] on div "Treatment Check-In" at bounding box center [163, 149] width 123 height 7
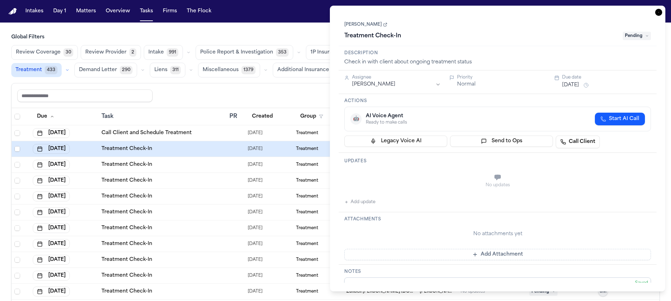
click at [367, 24] on link "Jake Serdar" at bounding box center [365, 25] width 43 height 6
click at [657, 12] on icon "button" at bounding box center [658, 12] width 7 height 7
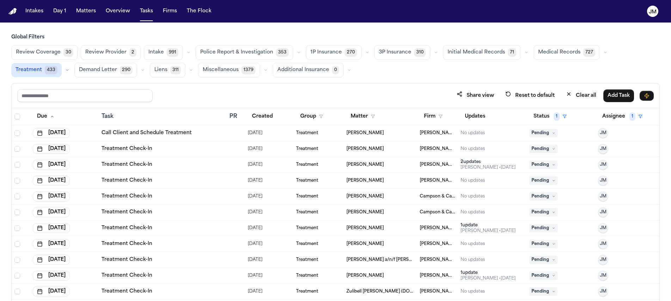
click at [183, 144] on td "Treatment Check-In" at bounding box center [163, 149] width 128 height 16
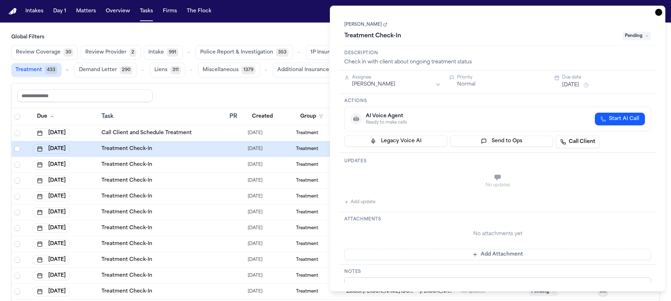
click at [577, 84] on button "[DATE]" at bounding box center [570, 85] width 17 height 7
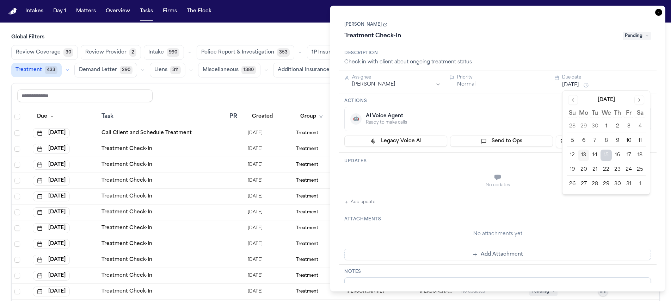
click at [655, 13] on icon "button" at bounding box center [658, 12] width 7 height 7
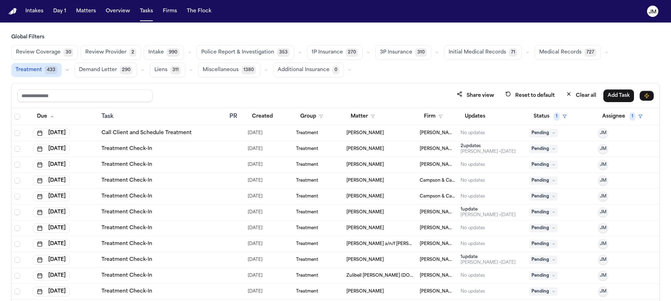
click at [182, 147] on div "Treatment Check-In" at bounding box center [163, 149] width 123 height 7
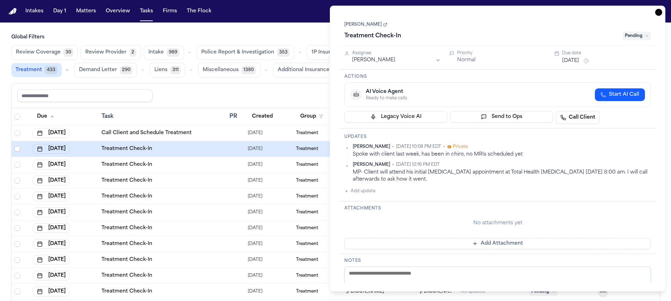
click at [374, 24] on link "Jhonnathan Esteva" at bounding box center [365, 25] width 43 height 6
click at [579, 60] on button "Oct 13, 2025" at bounding box center [570, 60] width 17 height 7
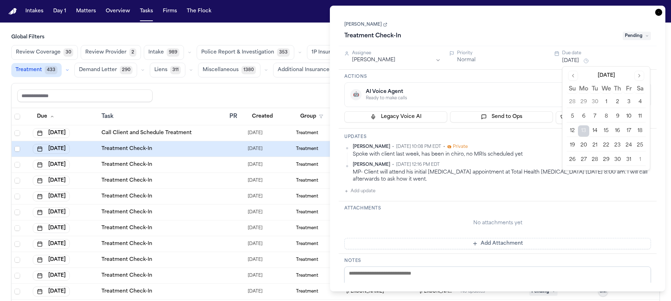
click at [615, 133] on button "16" at bounding box center [617, 130] width 11 height 11
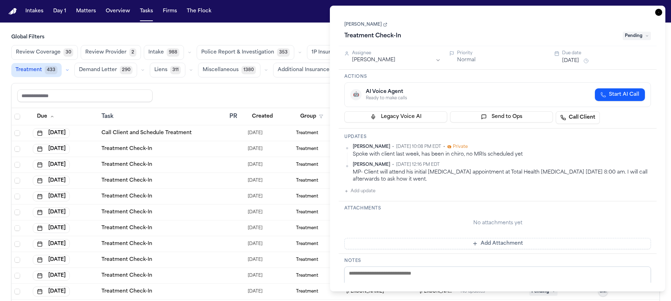
click at [393, 270] on textarea at bounding box center [497, 288] width 307 height 42
type textarea "**********"
click at [656, 11] on icon "button" at bounding box center [658, 12] width 7 height 7
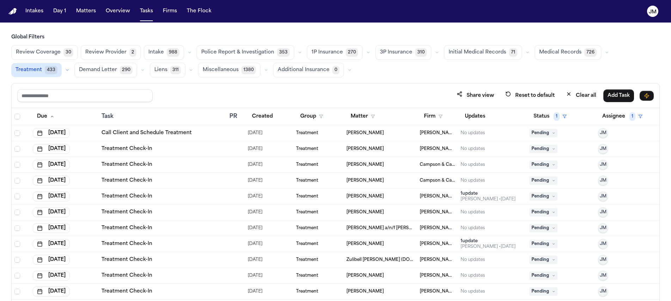
click at [159, 152] on div "Treatment Check-In" at bounding box center [163, 149] width 123 height 7
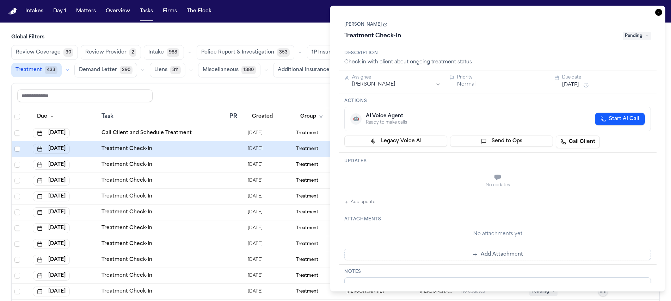
click at [387, 26] on link "Juan Manuel Rodriguez-Fierro" at bounding box center [365, 25] width 43 height 6
click at [364, 281] on textarea "**********" at bounding box center [497, 299] width 307 height 42
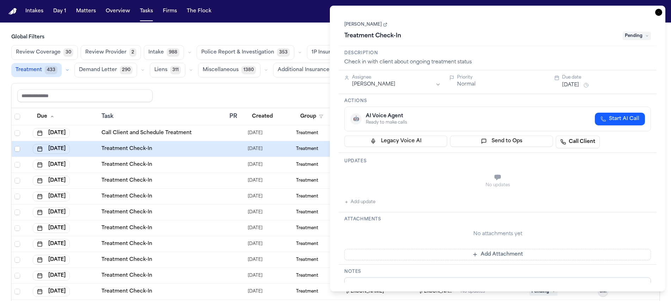
click at [364, 281] on textarea "**********" at bounding box center [497, 299] width 307 height 42
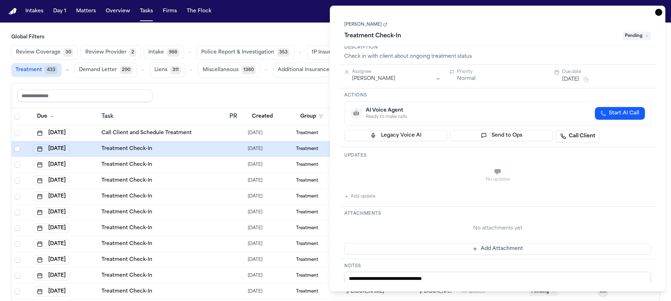
type textarea "**********"
click at [573, 78] on button "Oct 13, 2025" at bounding box center [570, 79] width 17 height 7
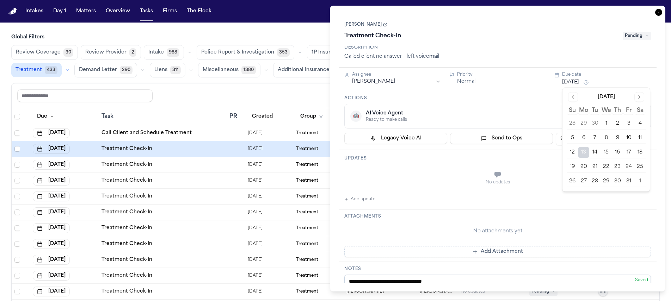
click at [621, 151] on button "16" at bounding box center [617, 152] width 11 height 11
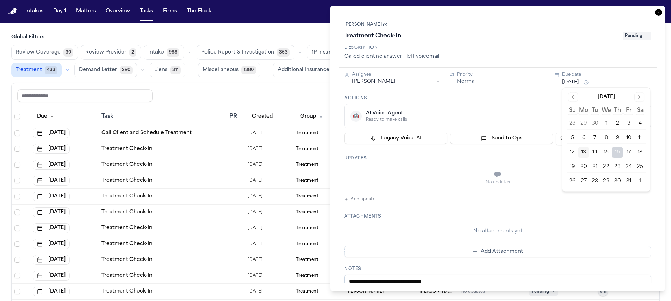
click at [659, 13] on icon "button" at bounding box center [658, 12] width 7 height 7
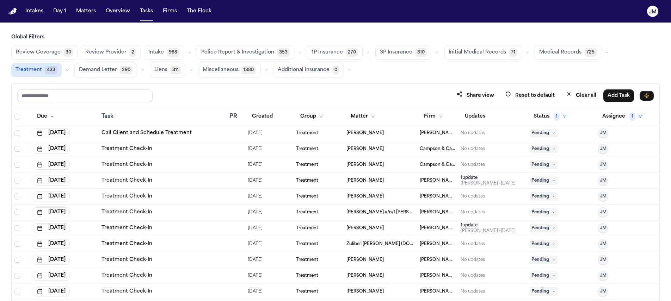
click at [164, 146] on div "Treatment Check-In" at bounding box center [163, 149] width 123 height 7
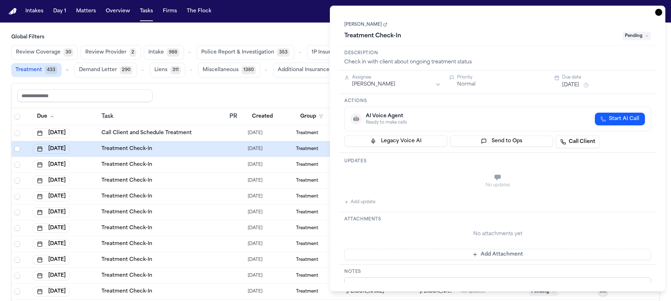
click at [379, 282] on textarea "**********" at bounding box center [497, 299] width 307 height 42
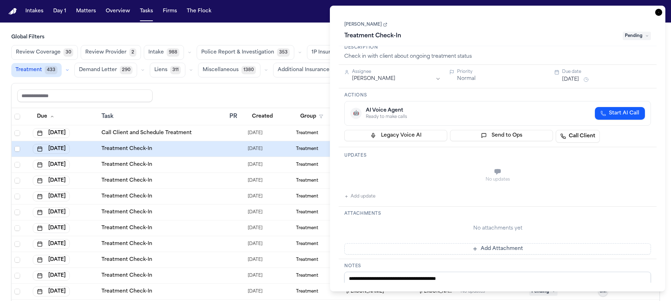
scroll to position [13, 0]
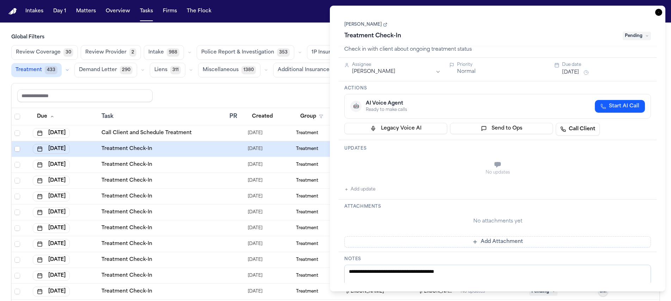
type textarea "**********"
click at [588, 67] on div "Due date" at bounding box center [606, 65] width 89 height 6
click at [579, 70] on button "Oct 13, 2025" at bounding box center [570, 72] width 17 height 7
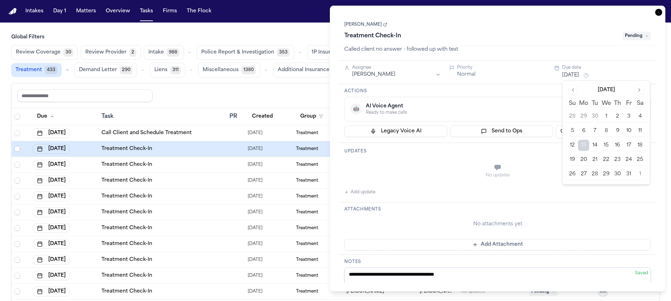
click at [607, 142] on button "15" at bounding box center [606, 145] width 11 height 11
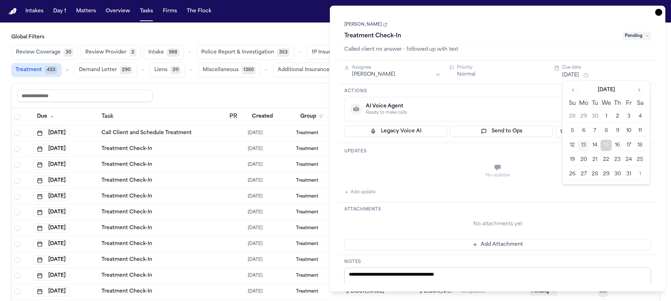
click at [582, 36] on div "Treatment Check-In" at bounding box center [481, 35] width 274 height 11
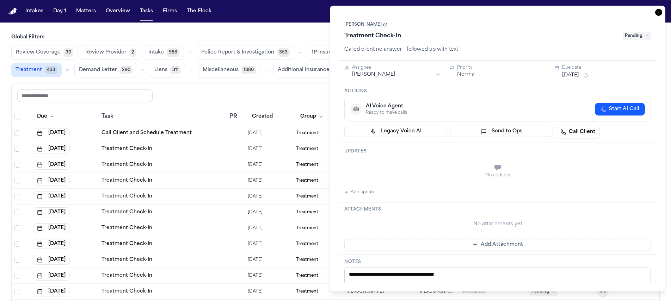
click at [658, 14] on icon "button" at bounding box center [658, 12] width 7 height 7
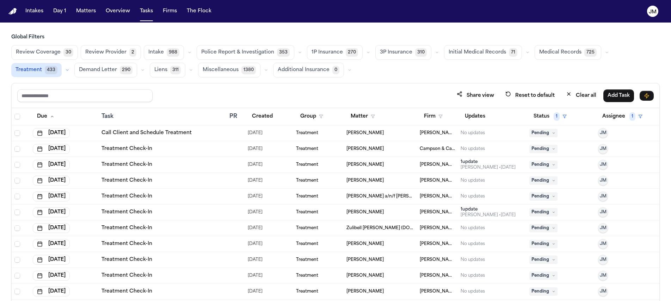
click at [168, 144] on td "Treatment Check-In" at bounding box center [163, 149] width 128 height 16
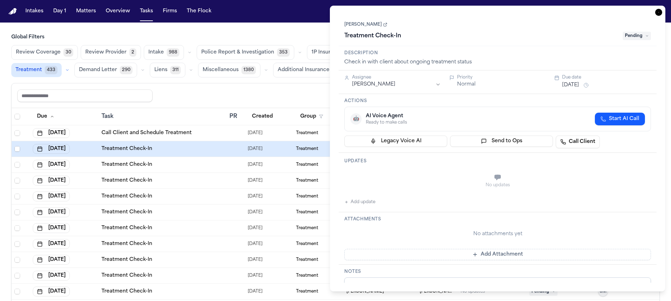
click at [392, 279] on textarea "**********" at bounding box center [497, 299] width 307 height 42
paste textarea "**********"
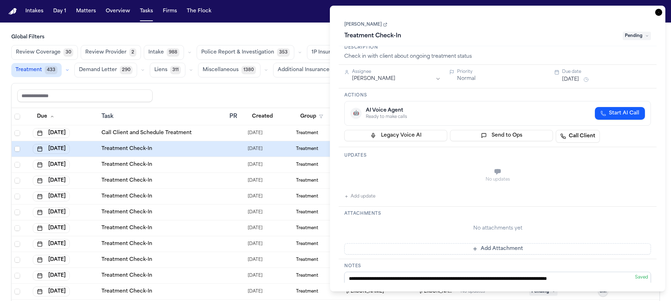
click at [351, 280] on textarea "**********" at bounding box center [497, 293] width 307 height 42
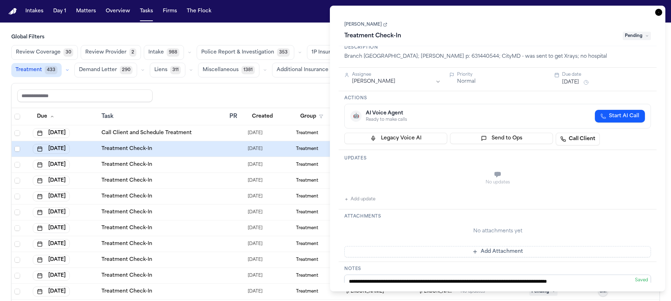
click at [350, 281] on textarea "**********" at bounding box center [497, 296] width 307 height 42
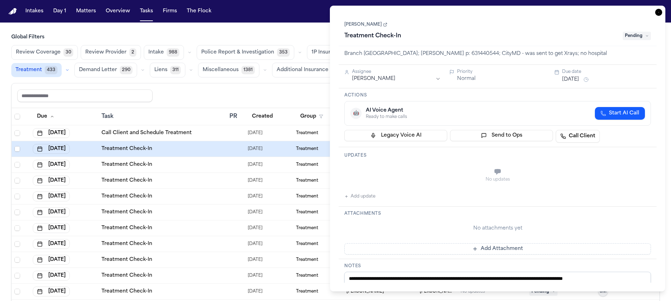
type textarea "**********"
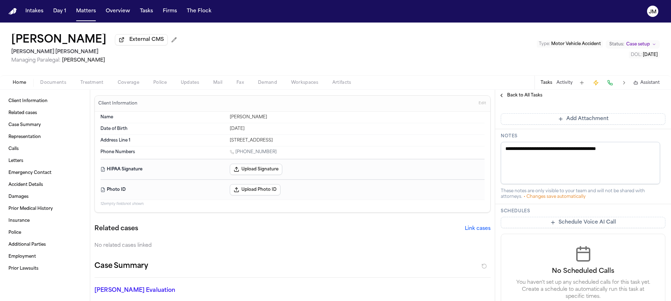
scroll to position [162, 0]
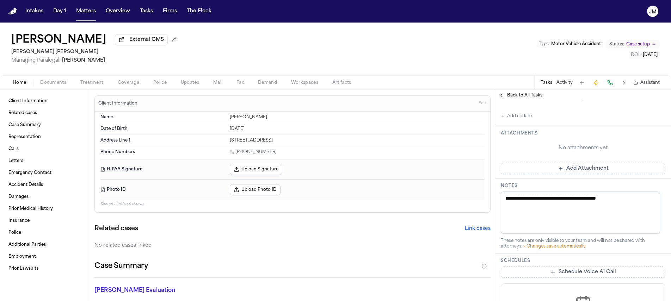
click at [575, 201] on textarea "**********" at bounding box center [580, 213] width 159 height 42
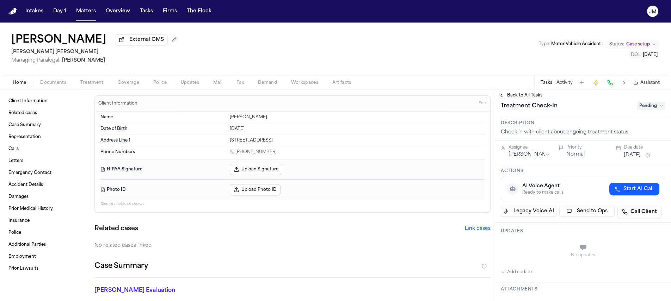
scroll to position [0, 0]
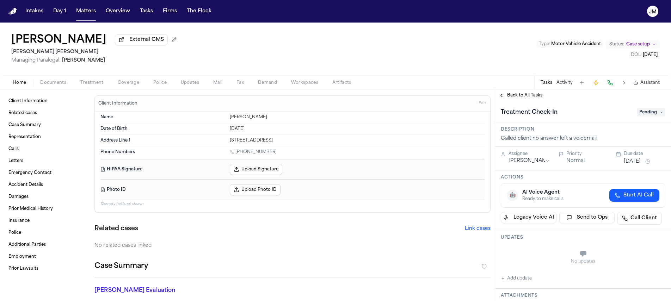
type textarea "**********"
click at [642, 116] on span "Pending" at bounding box center [651, 112] width 28 height 8
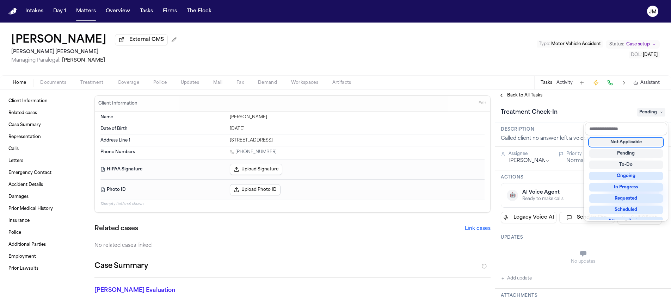
click at [590, 108] on div "Treatment Check-In Pending" at bounding box center [583, 112] width 176 height 22
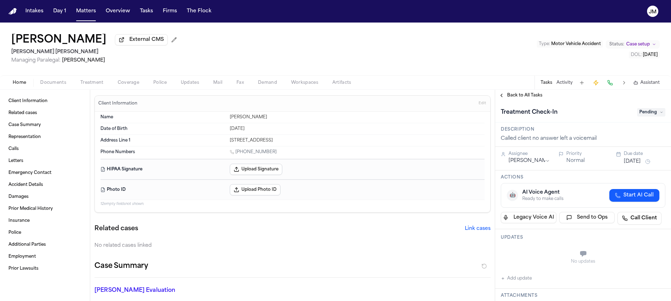
click at [640, 160] on button "[DATE]" at bounding box center [632, 161] width 17 height 7
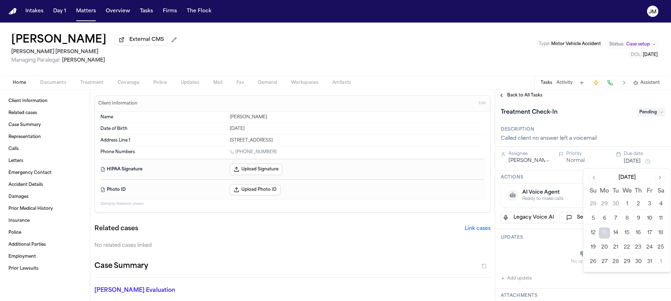
click at [626, 238] on button "15" at bounding box center [626, 233] width 11 height 11
click at [536, 97] on span "Back to All Tasks" at bounding box center [524, 96] width 35 height 6
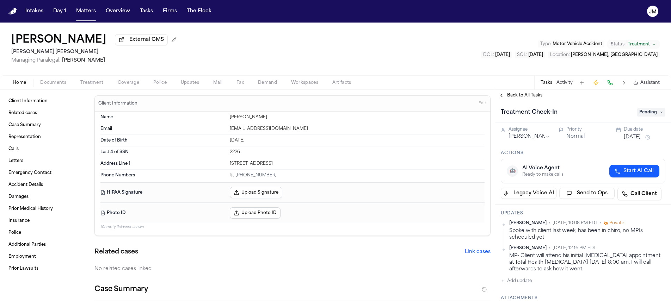
click at [649, 115] on span "Pending" at bounding box center [651, 112] width 28 height 8
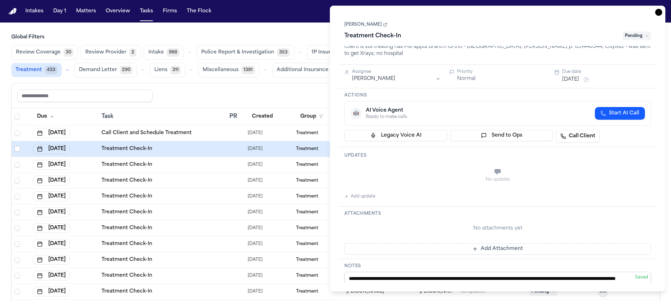
scroll to position [23, 0]
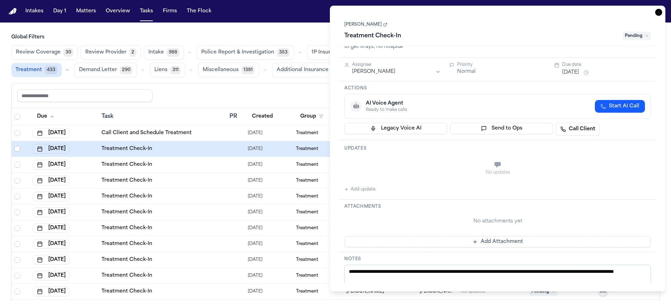
click at [432, 271] on textarea "**********" at bounding box center [497, 286] width 307 height 42
click at [529, 278] on textarea "**********" at bounding box center [497, 286] width 307 height 42
type textarea "**********"
click at [637, 39] on span "Pending" at bounding box center [637, 36] width 28 height 8
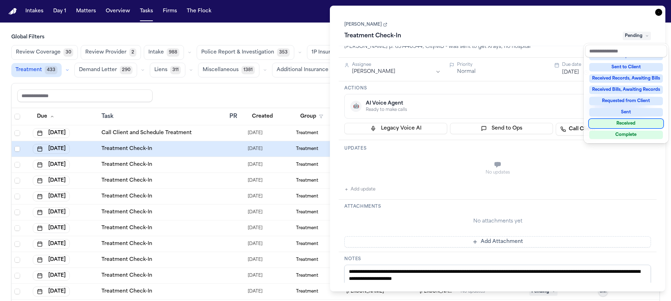
scroll to position [110, 0]
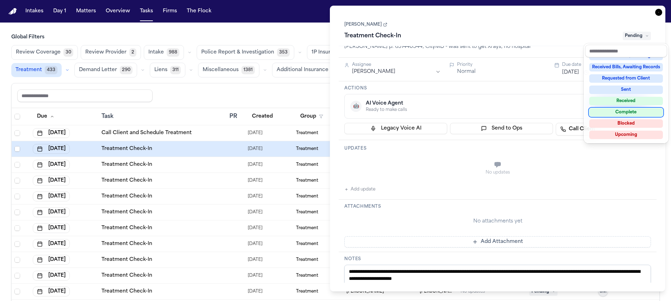
click at [626, 114] on div "Complete" at bounding box center [626, 112] width 74 height 8
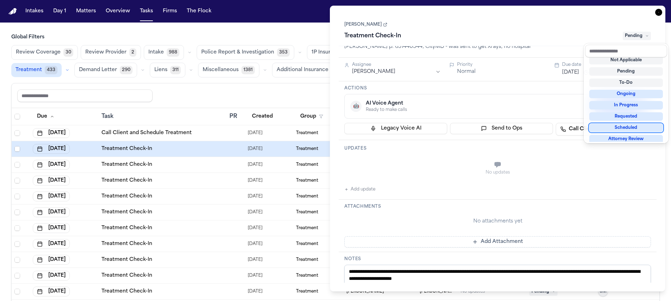
scroll to position [3, 0]
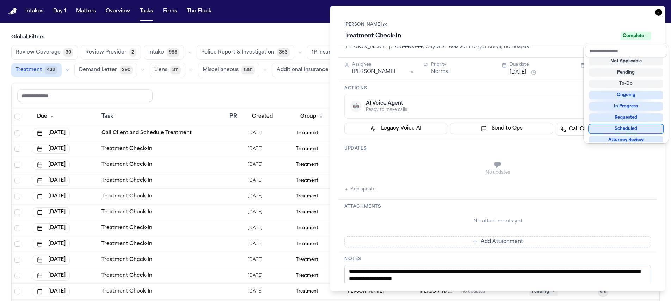
click at [555, 21] on div "Mary Kamitsis Treatment Check-In Complete" at bounding box center [497, 31] width 307 height 22
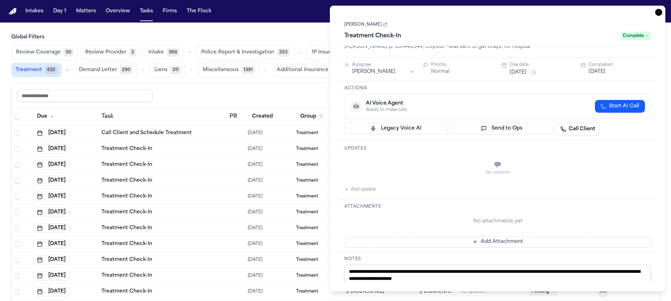
click at [657, 14] on icon "button" at bounding box center [658, 12] width 7 height 7
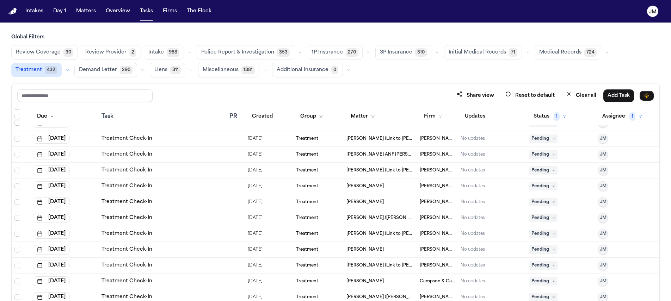
scroll to position [841, 0]
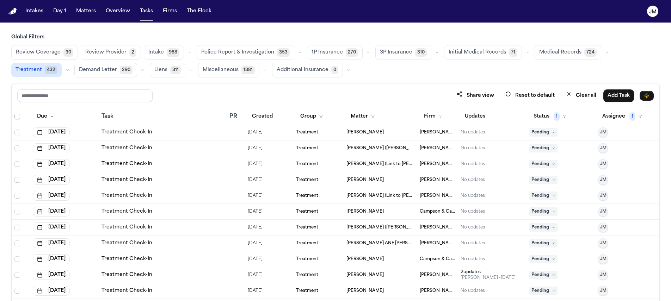
click at [182, 213] on div "Treatment Check-In" at bounding box center [163, 211] width 123 height 7
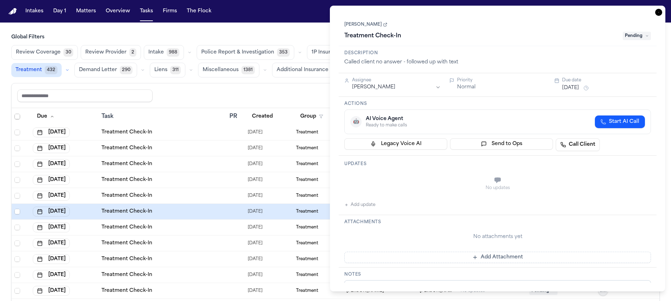
click at [373, 26] on link "Maria Escobar" at bounding box center [365, 25] width 43 height 6
click at [609, 283] on textarea "**********" at bounding box center [497, 302] width 307 height 42
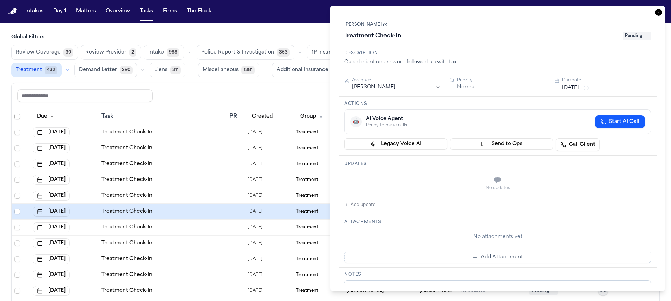
click at [408, 283] on div "**********" at bounding box center [498, 149] width 336 height 286
click at [409, 282] on textarea "**********" at bounding box center [497, 302] width 307 height 42
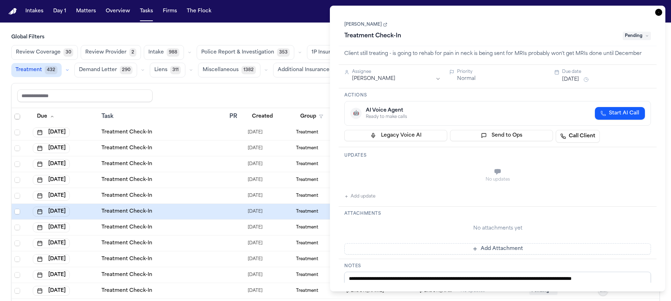
type textarea "**********"
click at [579, 83] on button "Oct 15, 2025" at bounding box center [570, 79] width 17 height 7
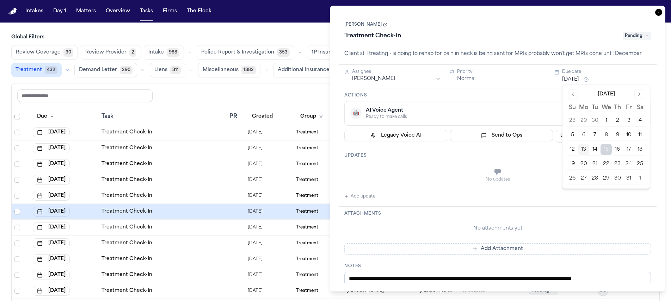
click at [585, 150] on button "13" at bounding box center [583, 149] width 11 height 11
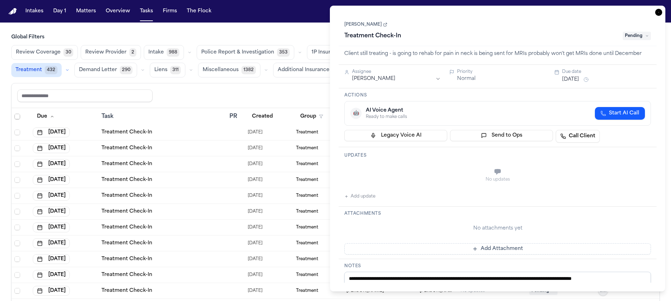
click at [613, 195] on div "No updates Add update" at bounding box center [497, 182] width 307 height 38
click at [631, 39] on span "Pending" at bounding box center [637, 36] width 28 height 8
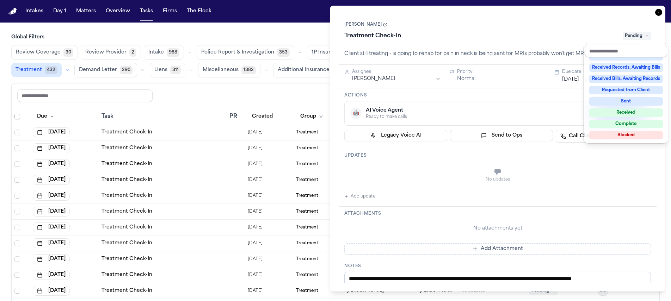
scroll to position [110, 0]
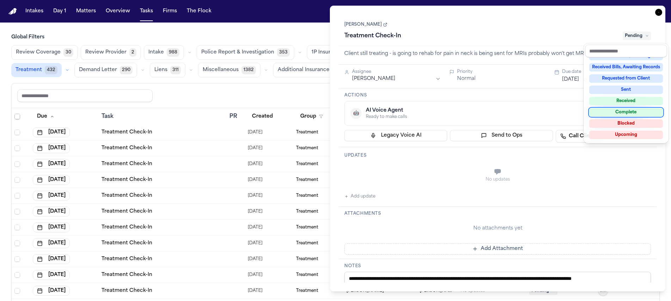
click at [632, 112] on div "Complete" at bounding box center [626, 112] width 74 height 8
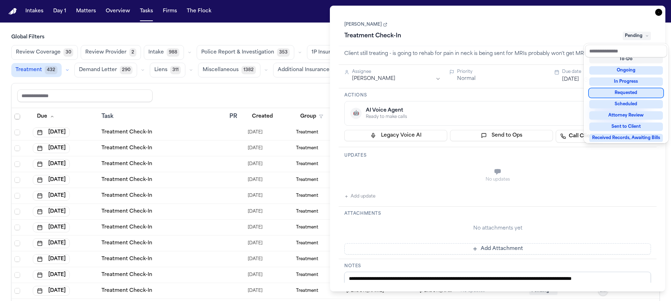
scroll to position [3, 0]
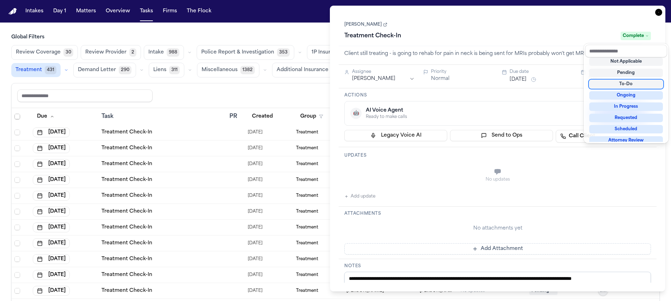
click at [657, 14] on div "**********" at bounding box center [498, 149] width 336 height 286
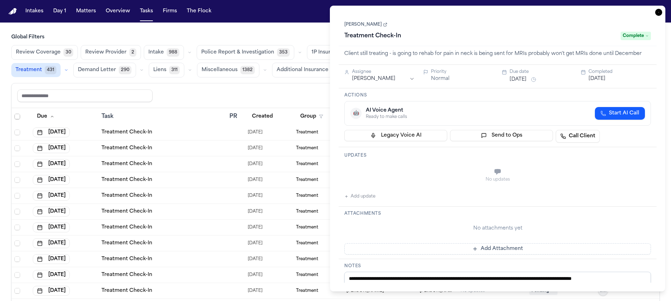
click at [659, 14] on icon "button" at bounding box center [658, 12] width 7 height 7
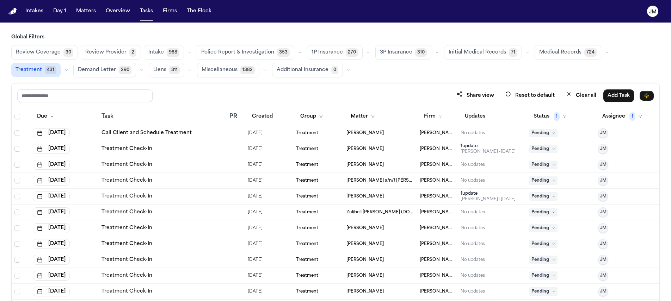
click at [172, 151] on div "Treatment Check-In" at bounding box center [163, 149] width 123 height 7
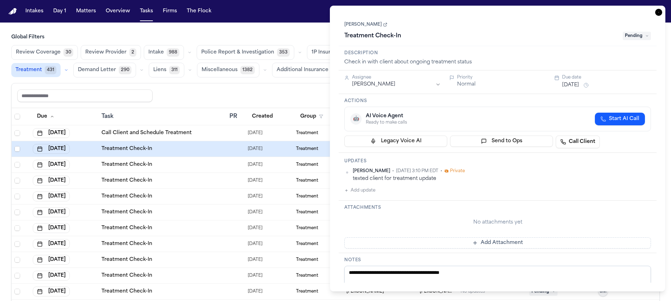
click at [370, 25] on link "Michael Shoop" at bounding box center [365, 25] width 43 height 6
click at [422, 274] on textarea "**********" at bounding box center [497, 287] width 307 height 42
click at [476, 273] on textarea "**********" at bounding box center [497, 287] width 307 height 42
type textarea "**********"
click at [579, 86] on button "Oct 13, 2025" at bounding box center [570, 85] width 17 height 7
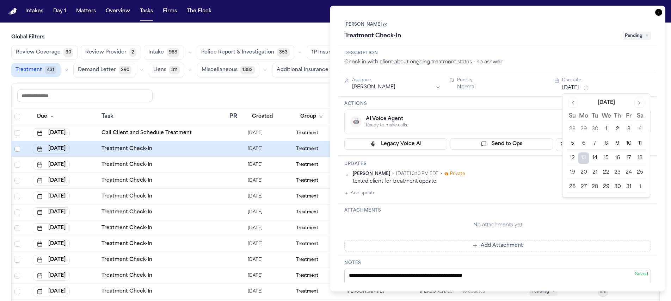
click at [629, 159] on button "17" at bounding box center [628, 158] width 11 height 11
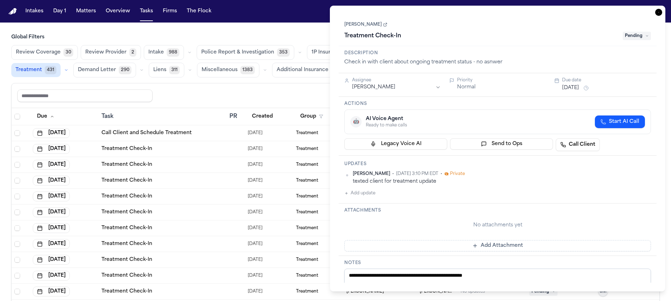
click at [658, 13] on icon "button" at bounding box center [658, 12] width 7 height 7
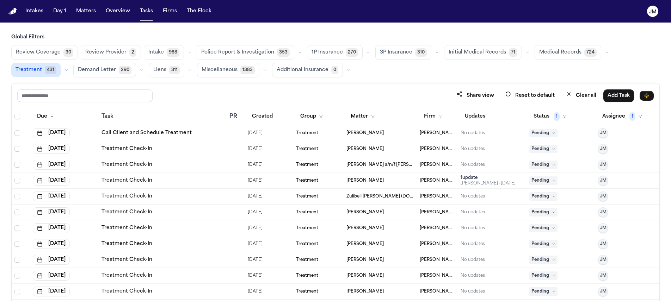
click at [183, 147] on div "Treatment Check-In" at bounding box center [163, 149] width 123 height 7
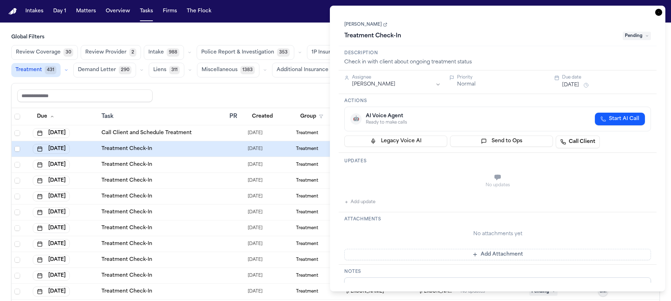
click at [369, 23] on link "Paula Osorio" at bounding box center [365, 25] width 43 height 6
click at [363, 280] on textarea "**********" at bounding box center [497, 299] width 307 height 42
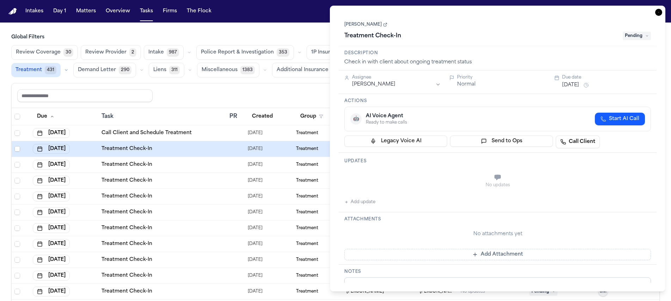
scroll to position [6, 0]
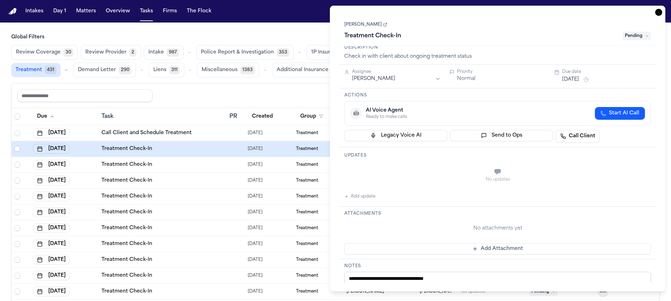
type textarea "**********"
click at [579, 81] on button "Oct 13, 2025" at bounding box center [570, 79] width 17 height 7
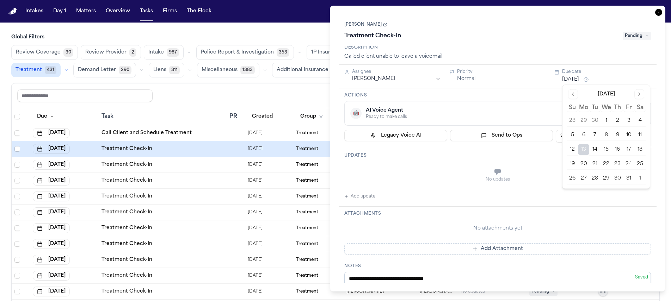
click at [628, 150] on button "17" at bounding box center [628, 149] width 11 height 11
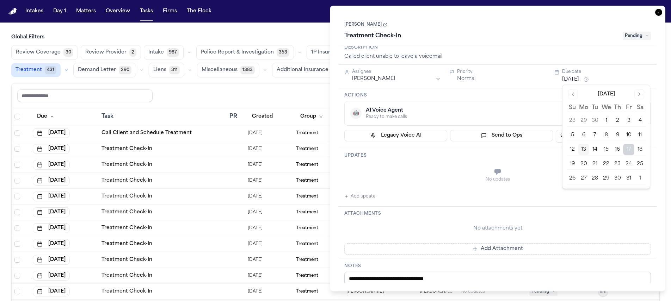
click at [658, 11] on icon "button" at bounding box center [658, 12] width 7 height 7
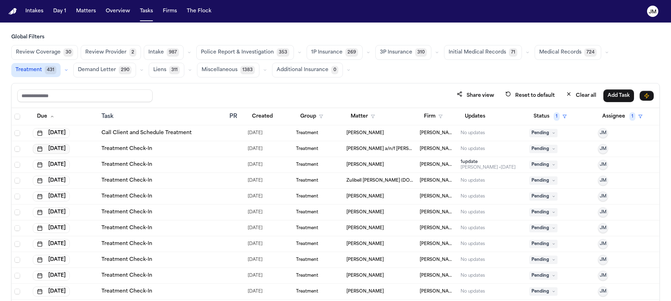
click at [70, 150] on button "Oct 13, 2025" at bounding box center [51, 149] width 37 height 10
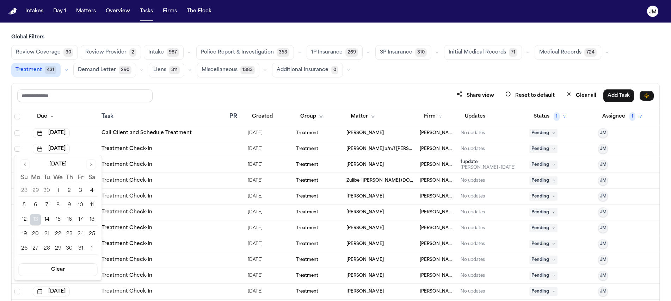
click at [79, 222] on button "17" at bounding box center [80, 219] width 11 height 11
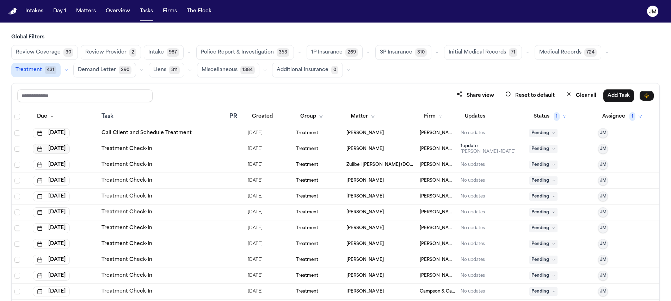
click at [66, 147] on button "Oct 13, 2025" at bounding box center [51, 149] width 37 height 10
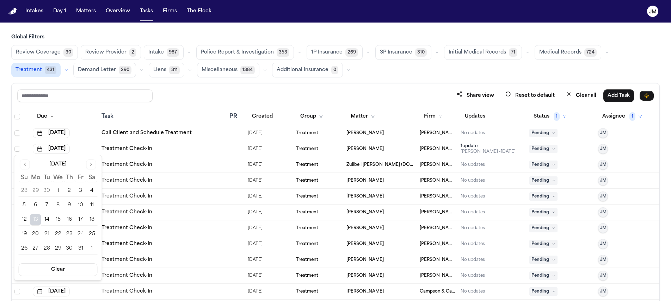
click at [46, 223] on button "14" at bounding box center [46, 219] width 11 height 11
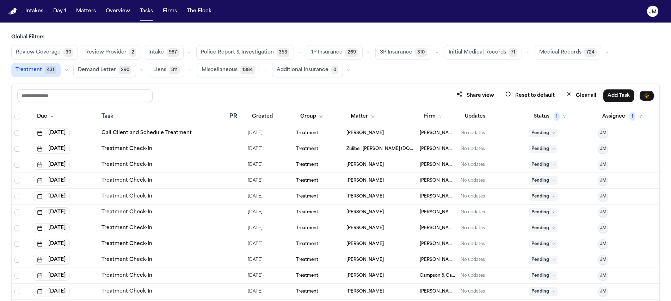
click at [155, 149] on div "Treatment Check-In" at bounding box center [163, 149] width 123 height 7
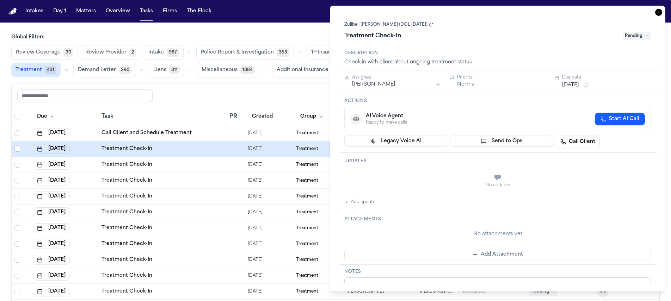
click at [406, 27] on link "Zulibell Carbonel (DOL 7/10/2025)" at bounding box center [388, 25] width 89 height 6
click at [410, 278] on textarea "**********" at bounding box center [497, 299] width 307 height 42
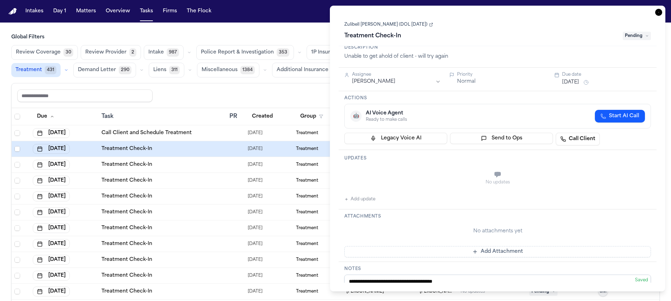
type textarea "**********"
click at [577, 76] on div "Due date" at bounding box center [606, 75] width 89 height 6
click at [577, 80] on button "Oct 13, 2025" at bounding box center [570, 82] width 17 height 7
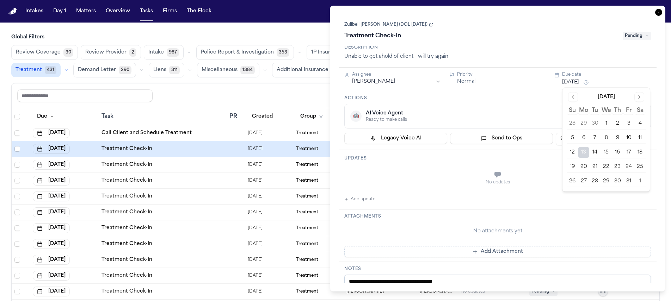
click at [628, 154] on button "17" at bounding box center [628, 152] width 11 height 11
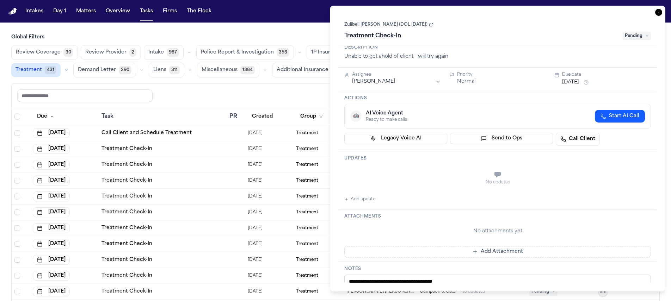
click at [657, 13] on icon "button" at bounding box center [658, 12] width 7 height 7
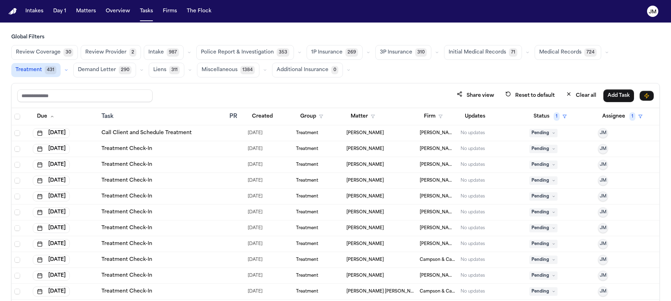
click at [176, 149] on div "Treatment Check-In" at bounding box center [163, 149] width 123 height 7
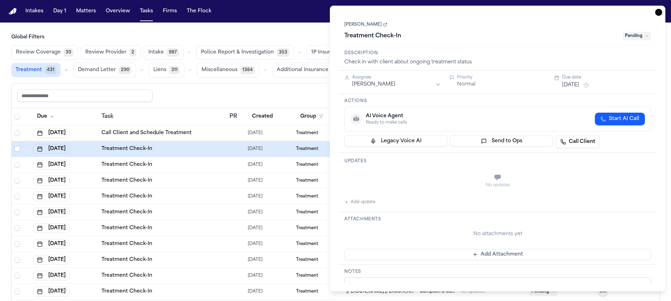
click at [637, 37] on span "Pending" at bounding box center [637, 36] width 28 height 8
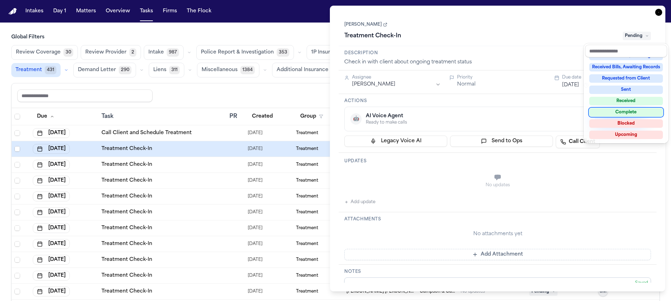
click at [633, 113] on div "Complete" at bounding box center [626, 112] width 74 height 8
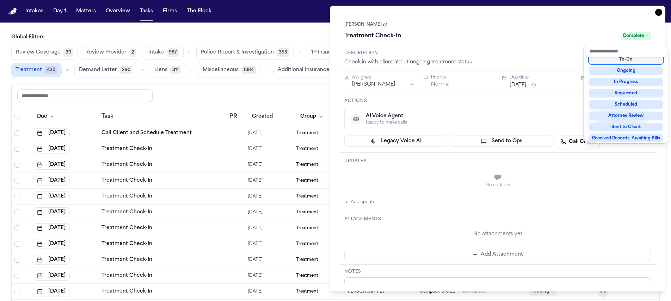
scroll to position [25, 0]
click at [656, 14] on div "Jose Rivera Treatment Check-In Complete" at bounding box center [498, 30] width 318 height 32
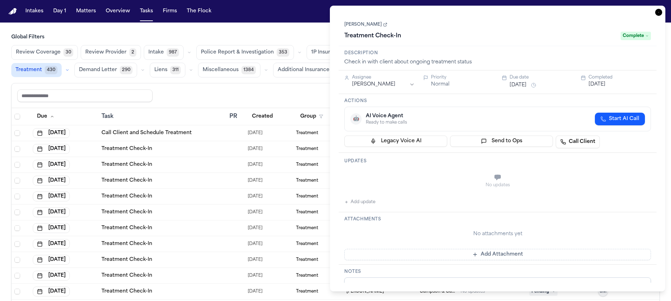
click at [657, 14] on icon "button" at bounding box center [658, 12] width 7 height 7
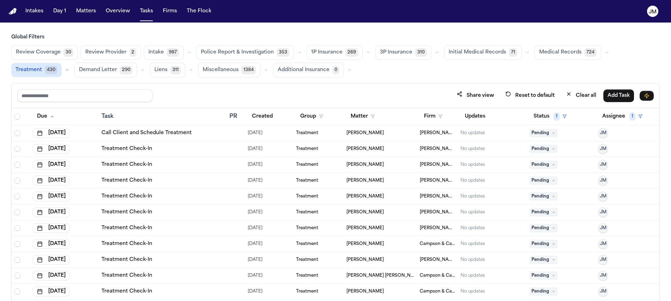
click at [172, 151] on div "Treatment Check-In" at bounding box center [163, 149] width 123 height 7
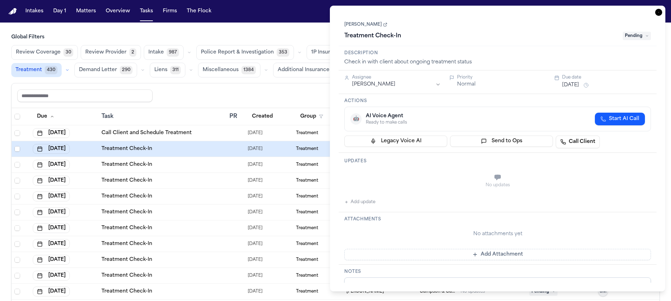
click at [373, 23] on link "Jenny Ramirez" at bounding box center [365, 25] width 43 height 6
click at [403, 282] on textarea "**********" at bounding box center [497, 299] width 307 height 42
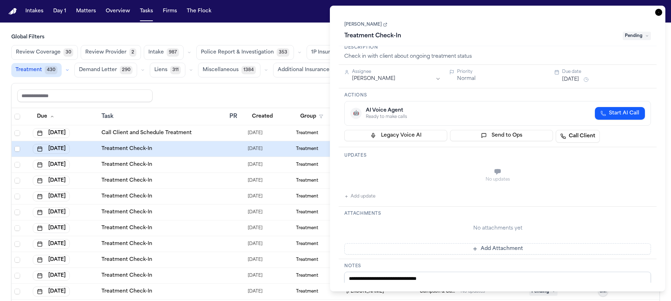
type textarea "**********"
click at [572, 74] on div "Due date" at bounding box center [606, 72] width 89 height 6
click at [576, 83] on button "Oct 13, 2025" at bounding box center [570, 79] width 17 height 7
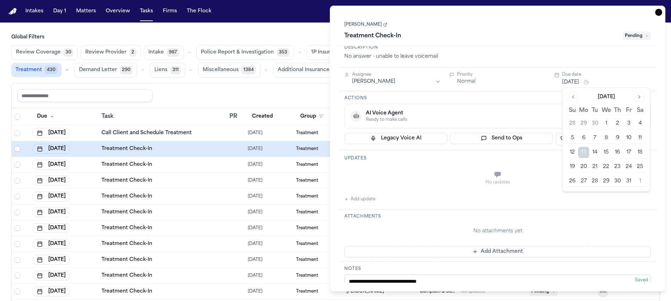
click at [630, 151] on button "17" at bounding box center [628, 152] width 11 height 11
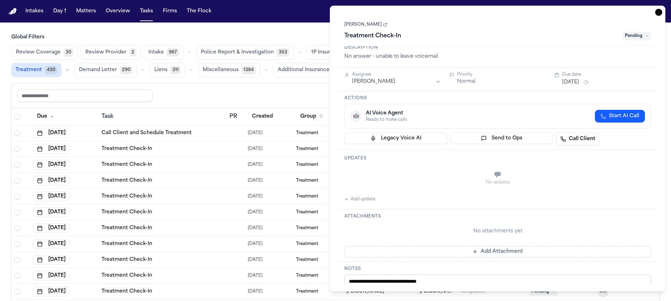
click at [639, 39] on span "Pending" at bounding box center [637, 36] width 28 height 8
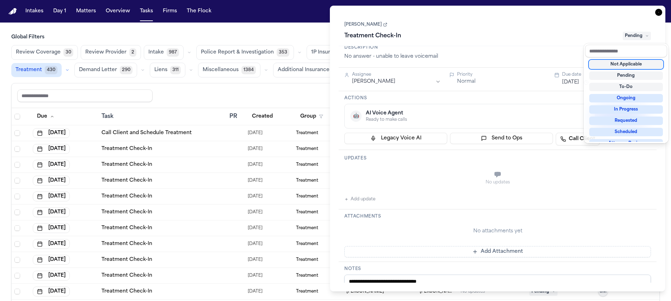
click at [582, 30] on div "Jenny Ramirez Treatment Check-In Pending" at bounding box center [497, 31] width 307 height 22
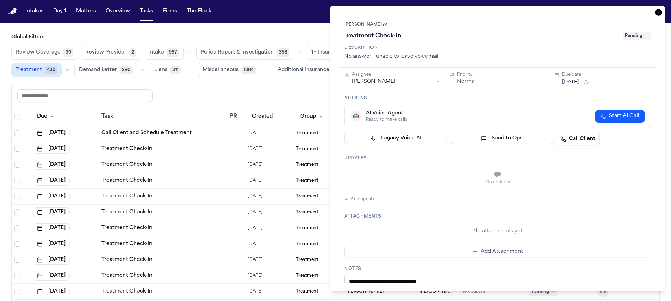
click at [659, 13] on icon "button" at bounding box center [658, 12] width 7 height 7
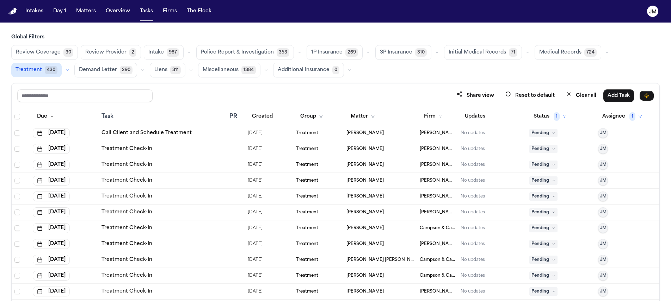
click at [191, 145] on td "Treatment Check-In" at bounding box center [163, 149] width 128 height 16
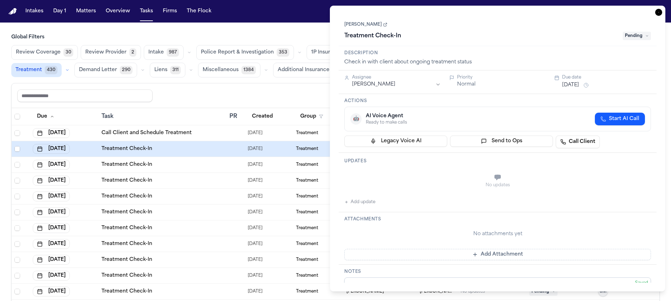
click at [411, 278] on div "**********" at bounding box center [498, 299] width 318 height 69
click at [411, 279] on textarea "**********" at bounding box center [497, 299] width 307 height 42
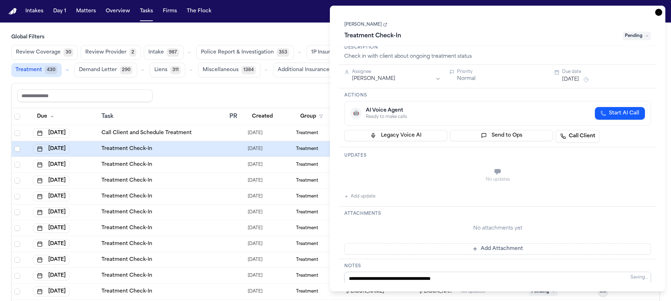
type textarea "**********"
click at [641, 32] on span "Pending" at bounding box center [637, 36] width 28 height 8
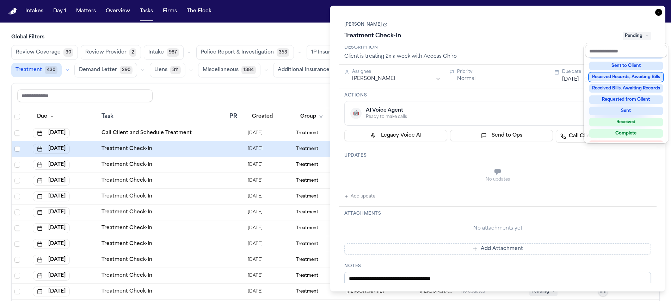
scroll to position [110, 0]
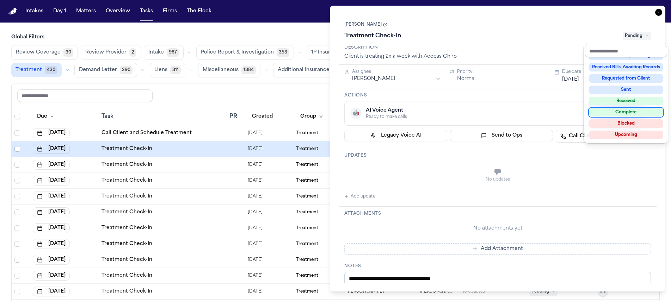
click at [620, 111] on div "Complete" at bounding box center [626, 112] width 74 height 8
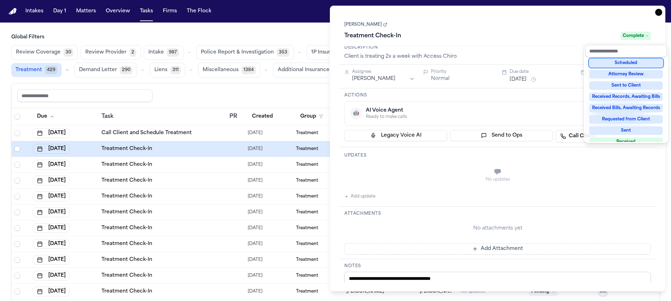
click at [559, 28] on div "Erica Lopez Treatment Check-In Complete" at bounding box center [497, 31] width 307 height 22
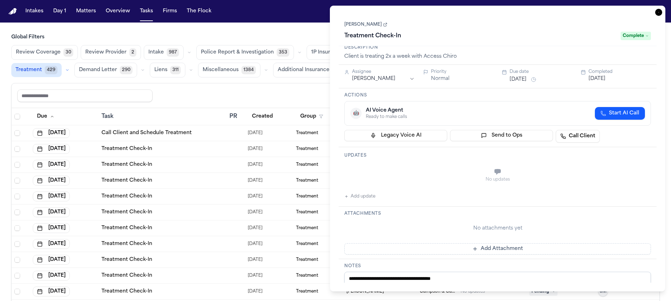
click at [658, 13] on icon "button" at bounding box center [658, 12] width 7 height 7
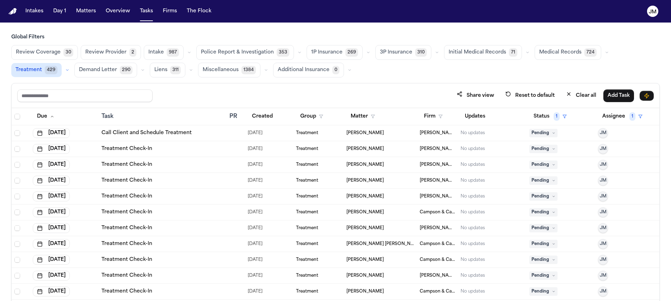
click at [155, 149] on div "Treatment Check-In" at bounding box center [163, 149] width 123 height 7
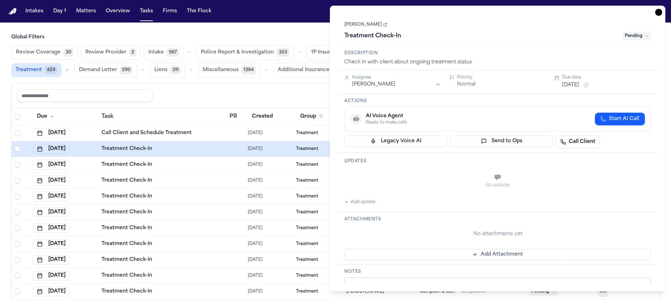
click at [365, 27] on link "Jazly Pineda" at bounding box center [365, 25] width 43 height 6
click at [393, 281] on textarea "**********" at bounding box center [497, 299] width 307 height 42
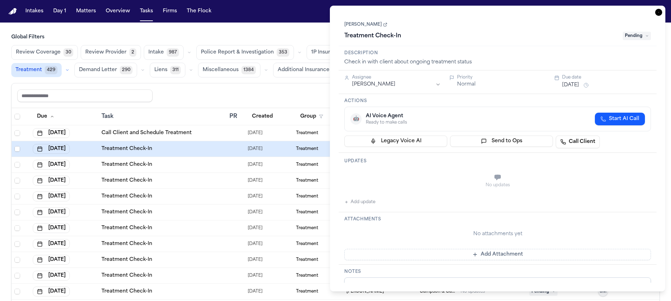
scroll to position [6, 0]
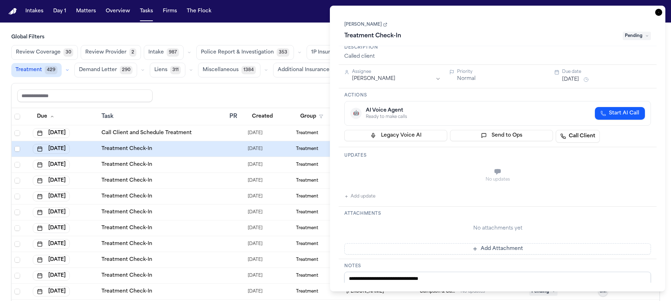
type textarea "**********"
click at [579, 76] on button "Oct 13, 2025" at bounding box center [570, 79] width 17 height 7
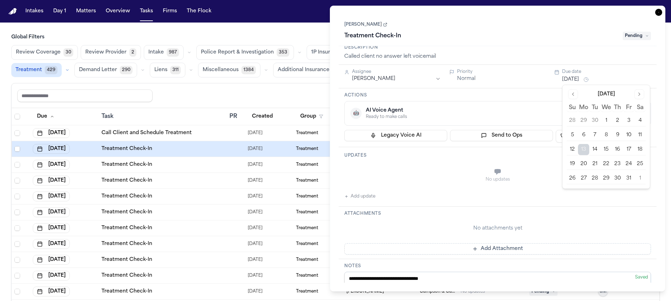
click at [629, 149] on button "17" at bounding box center [628, 149] width 11 height 11
click at [659, 12] on icon "button" at bounding box center [658, 12] width 7 height 7
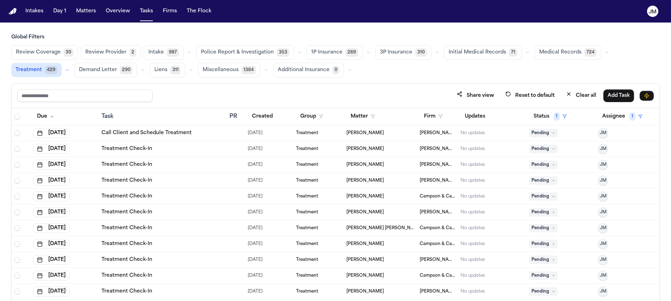
click at [181, 147] on div "Treatment Check-In" at bounding box center [163, 149] width 123 height 7
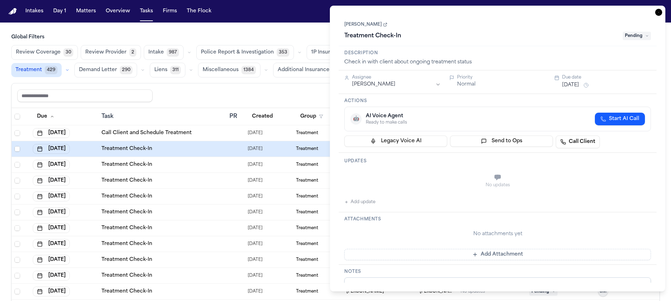
click at [353, 27] on link "Anahi Juarez" at bounding box center [365, 25] width 43 height 6
click at [658, 14] on icon "button" at bounding box center [658, 12] width 7 height 7
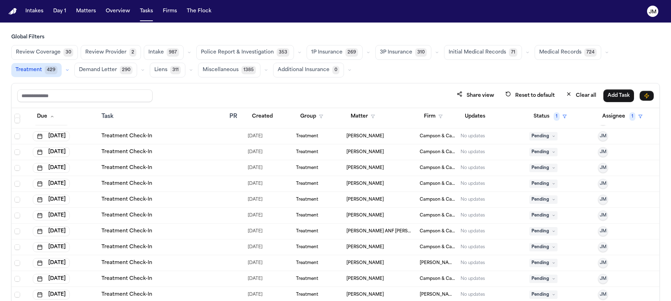
scroll to position [1255, 0]
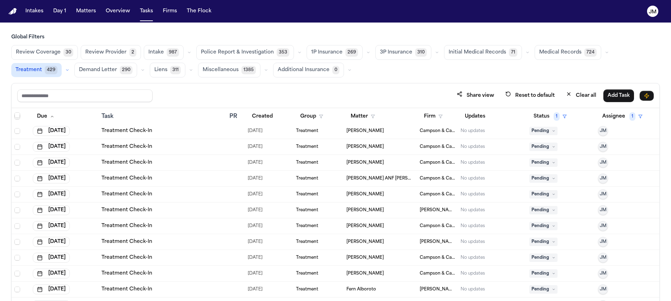
click at [366, 87] on div "Share view Reset to default Clear all Add Task" at bounding box center [336, 96] width 648 height 25
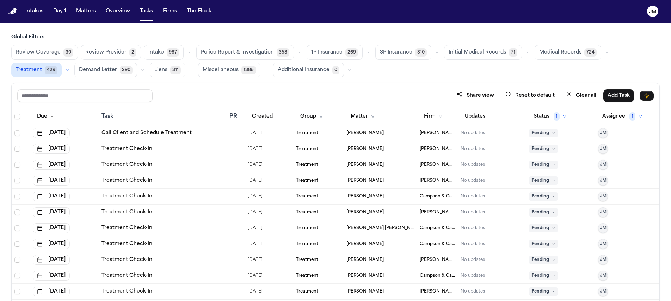
click at [192, 145] on td "Treatment Check-In" at bounding box center [163, 149] width 128 height 16
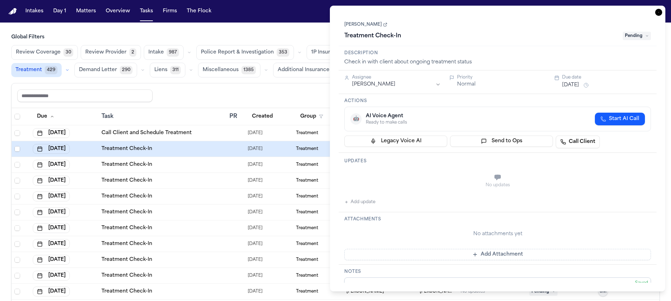
click at [426, 279] on textarea "**********" at bounding box center [497, 299] width 307 height 42
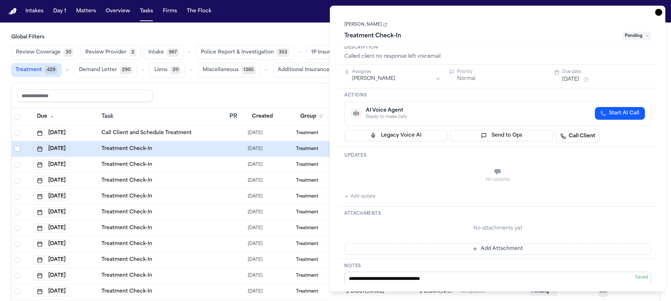
type textarea "**********"
click at [579, 76] on button "Oct 13, 2025" at bounding box center [570, 79] width 17 height 7
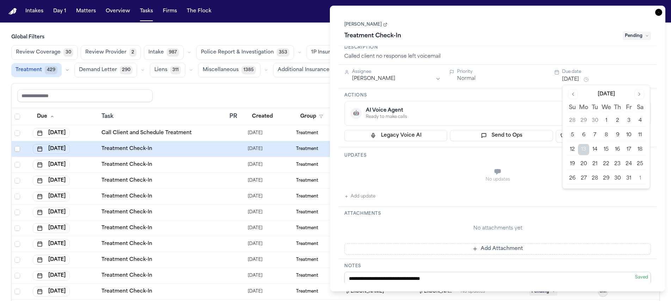
click at [579, 80] on button "Oct 13, 2025" at bounding box center [570, 79] width 17 height 7
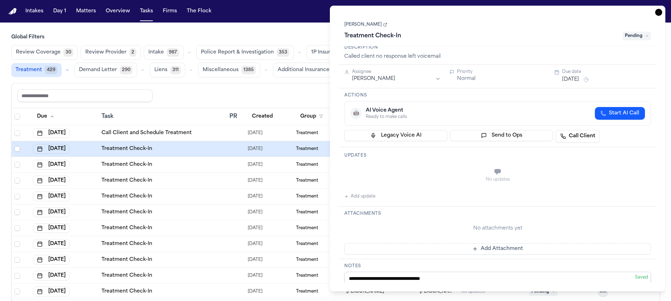
click at [579, 80] on button "Oct 13, 2025" at bounding box center [570, 79] width 17 height 7
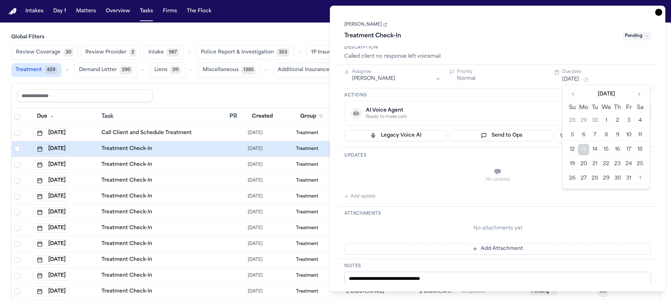
click at [630, 145] on button "17" at bounding box center [628, 149] width 11 height 11
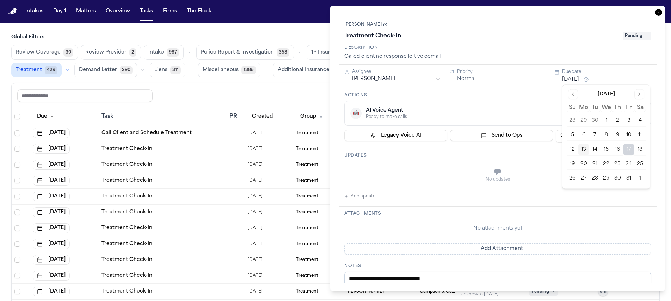
click at [657, 11] on icon "button" at bounding box center [658, 12] width 7 height 7
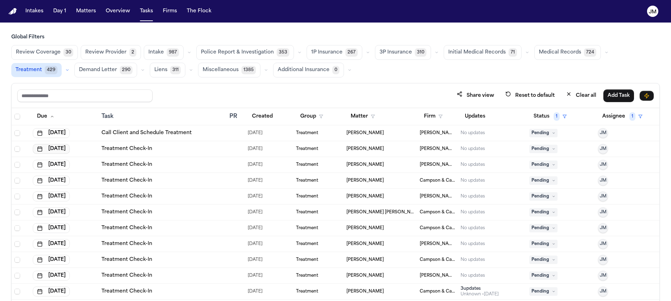
click at [66, 144] on button "Oct 13, 2025" at bounding box center [51, 149] width 37 height 10
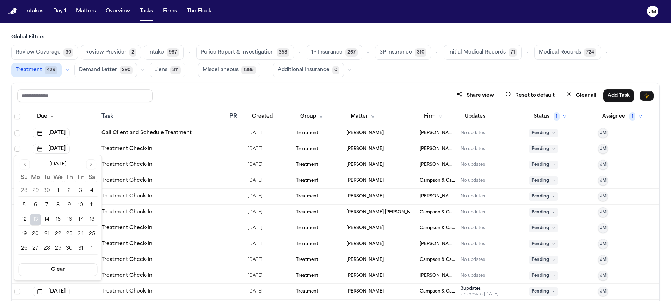
click at [49, 221] on button "14" at bounding box center [46, 219] width 11 height 11
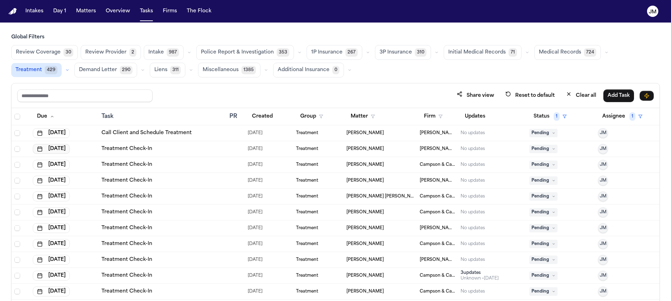
click at [70, 149] on button "Oct 13, 2025" at bounding box center [51, 149] width 37 height 10
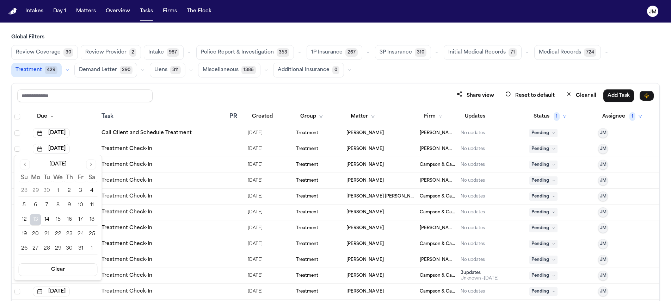
click at [47, 220] on button "14" at bounding box center [46, 219] width 11 height 11
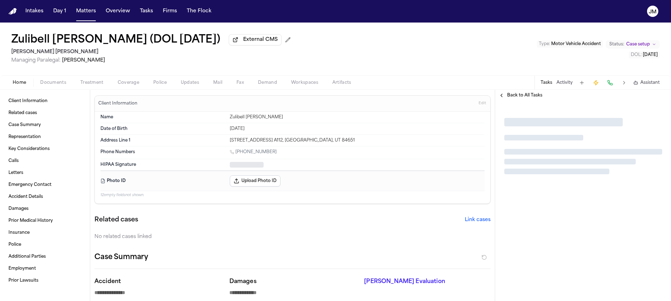
type textarea "*"
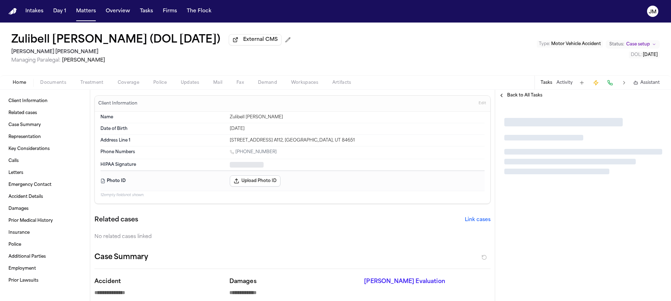
type textarea "*"
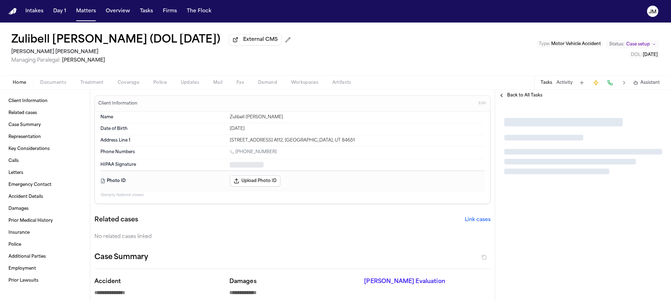
type textarea "*"
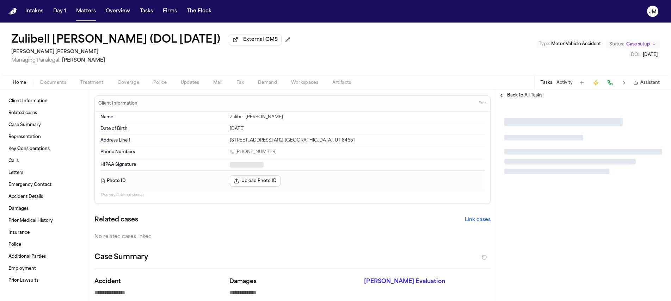
type textarea "*"
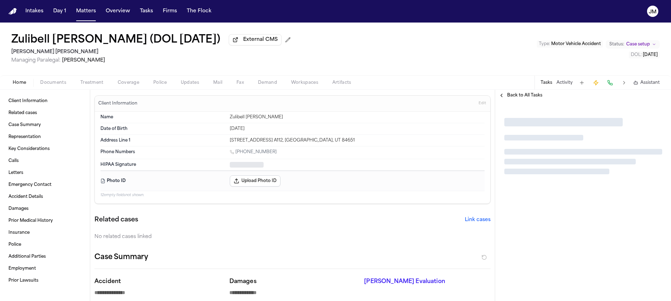
type textarea "*"
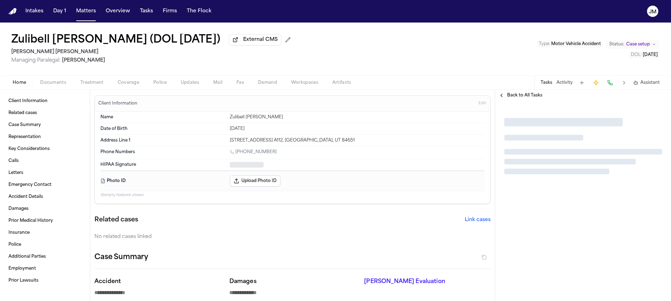
type textarea "*"
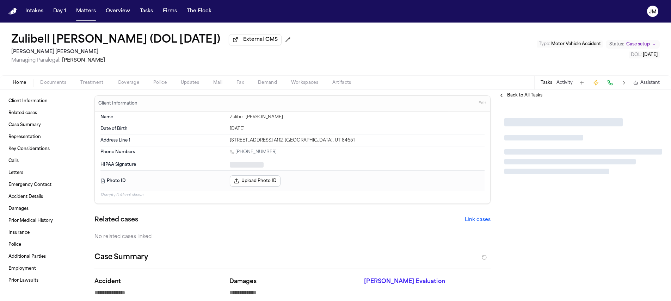
type textarea "*"
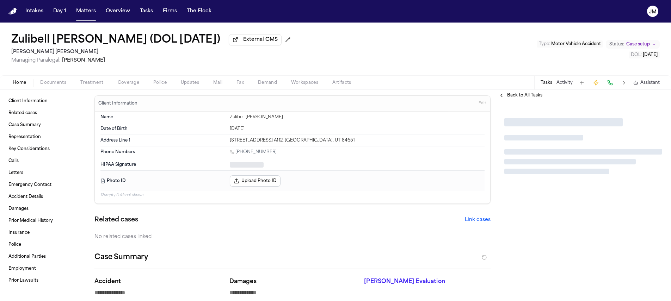
type textarea "*"
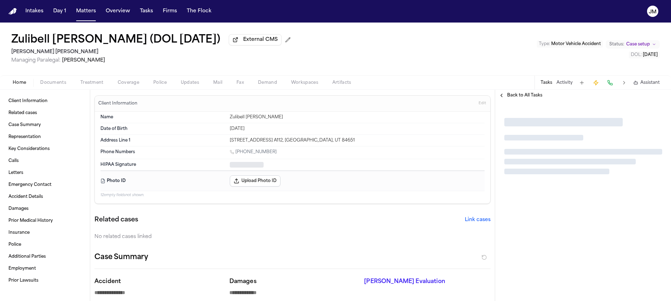
type textarea "*"
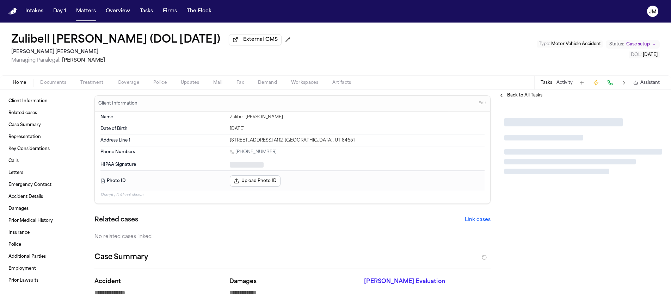
type textarea "*"
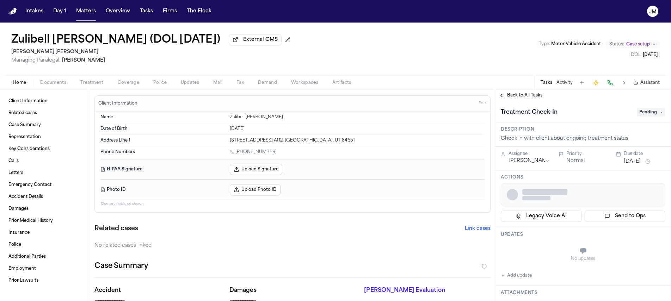
type textarea "*"
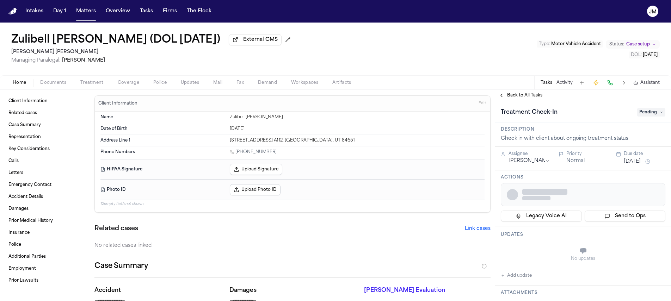
type textarea "*"
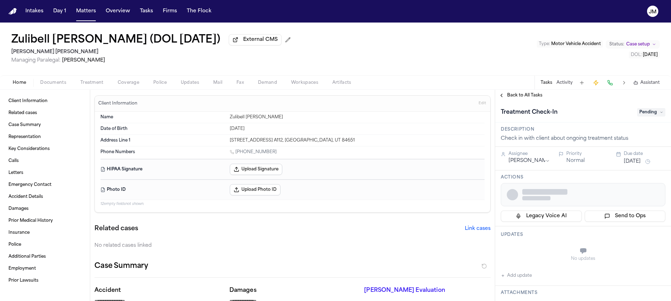
type textarea "*"
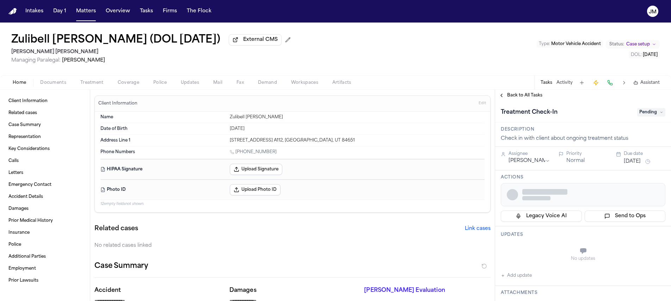
type textarea "*"
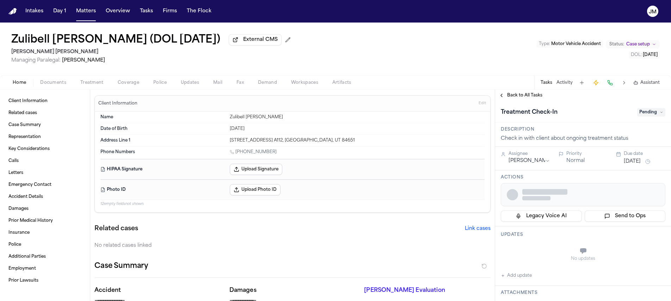
type textarea "*"
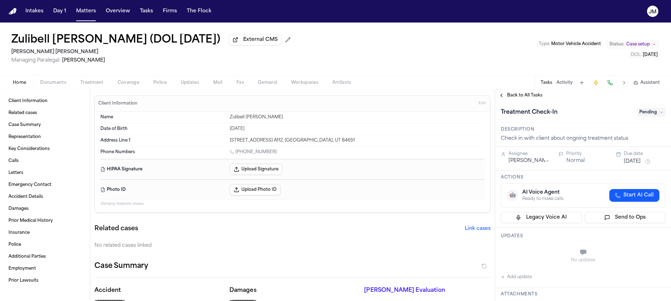
type textarea "*"
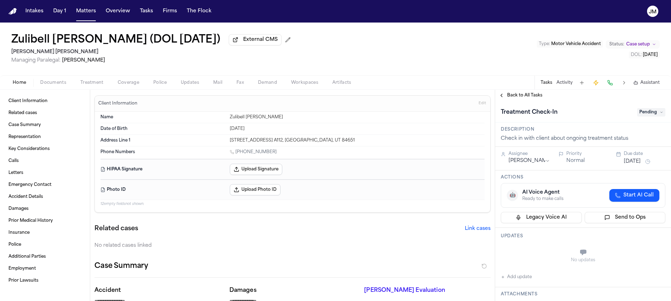
type textarea "*"
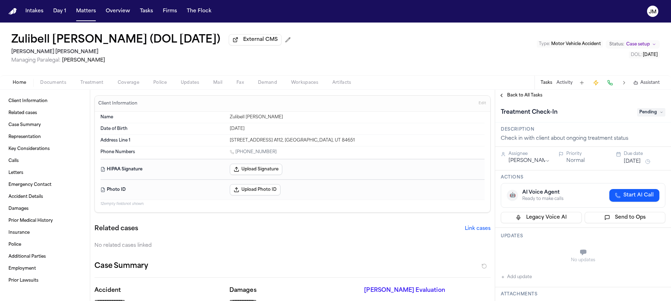
type textarea "*"
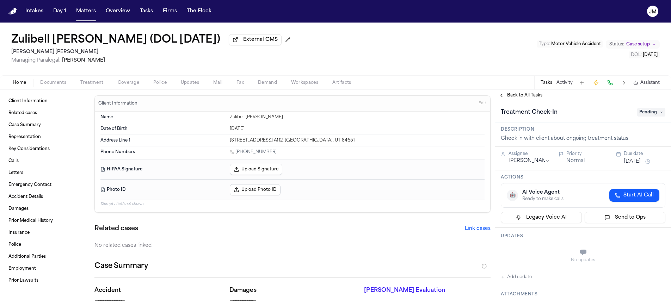
type textarea "*"
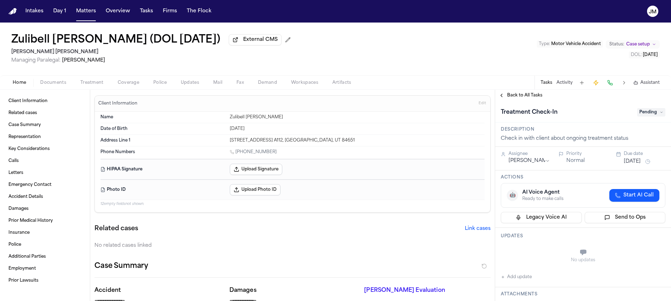
type textarea "*"
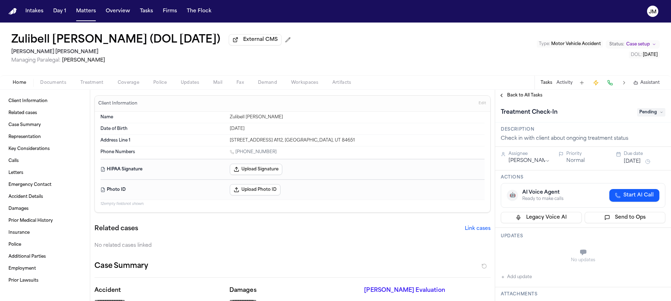
type textarea "*"
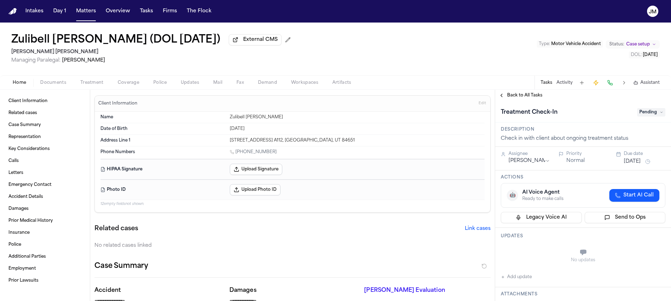
type textarea "*"
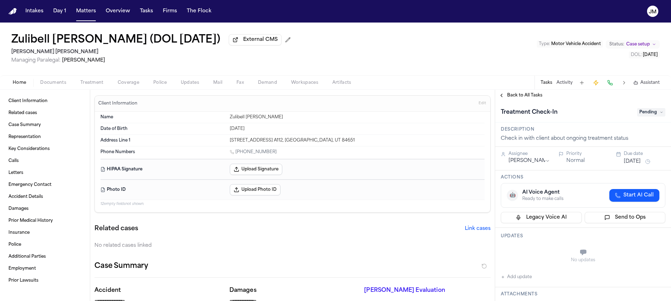
type textarea "*"
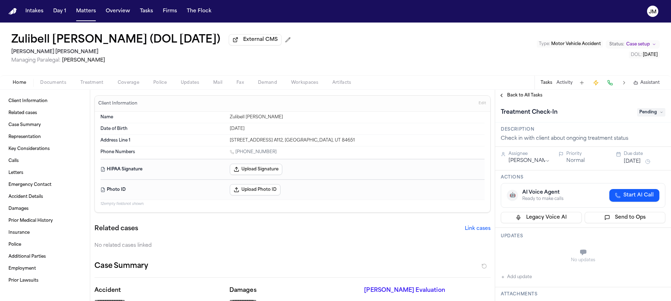
type textarea "*"
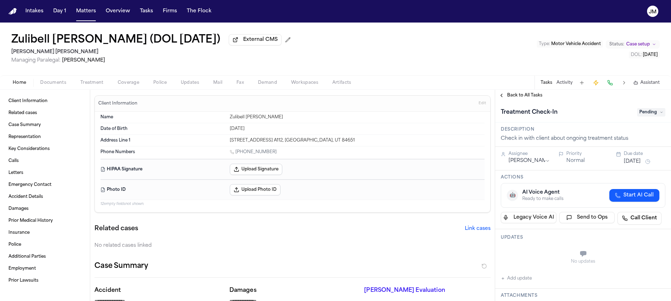
type textarea "*"
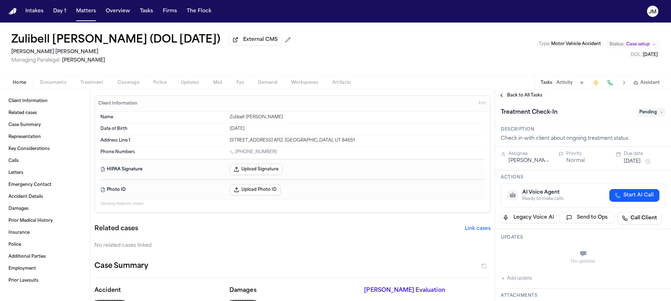
type textarea "*"
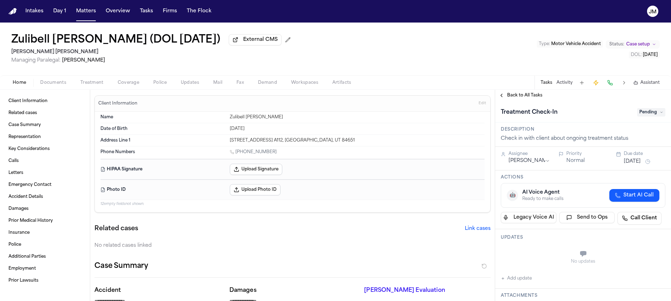
type textarea "*"
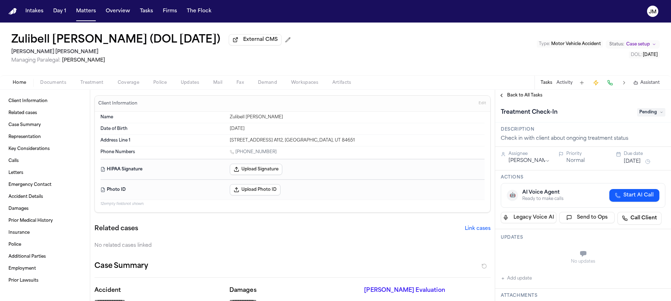
type textarea "*"
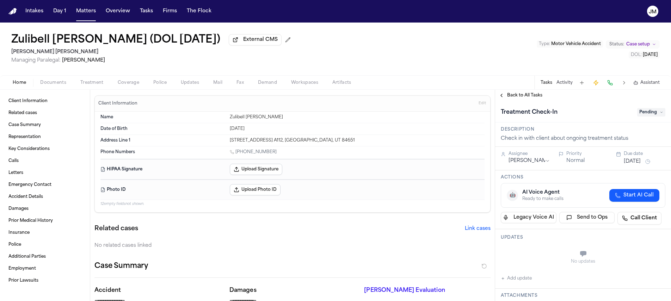
type textarea "*"
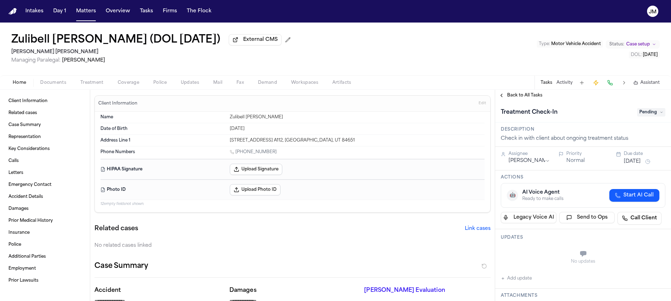
type textarea "*"
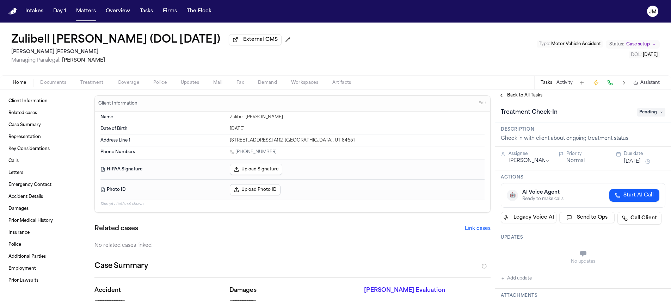
type textarea "*"
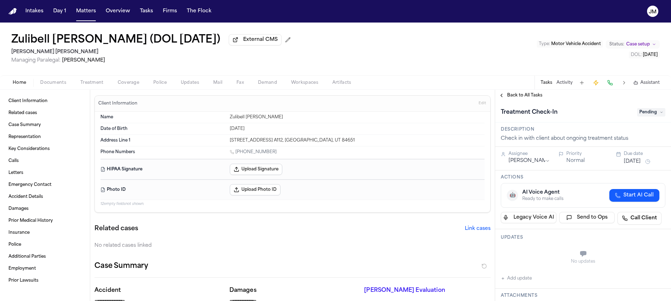
type textarea "*"
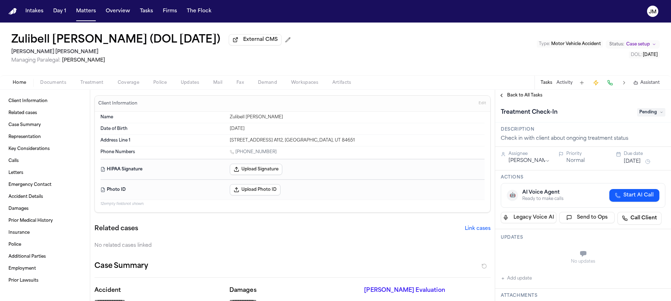
type textarea "*"
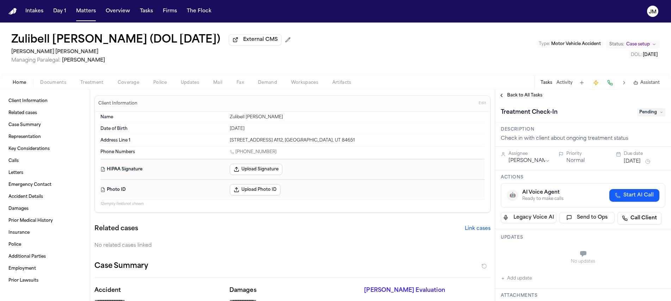
type textarea "*"
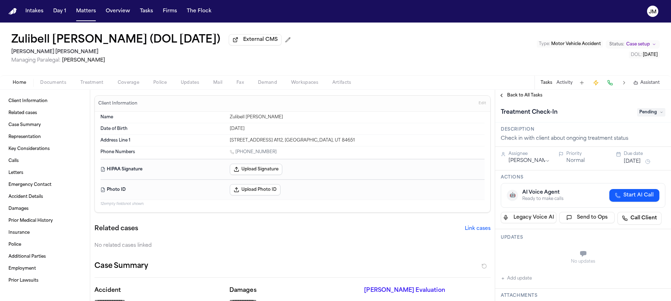
type textarea "*"
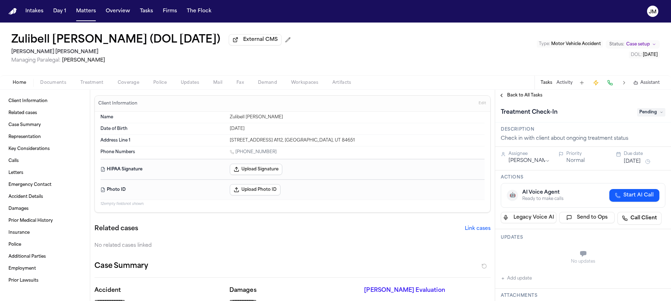
type textarea "*"
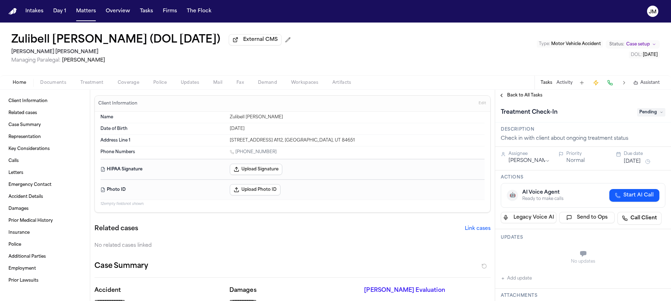
type textarea "*"
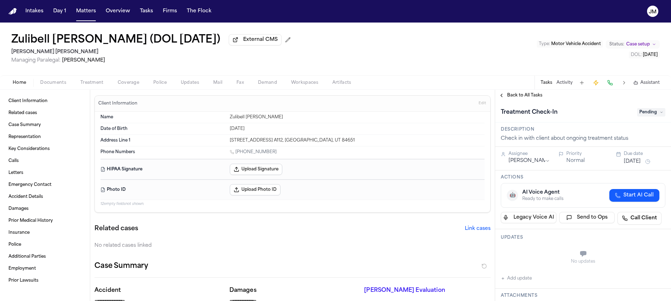
type textarea "*"
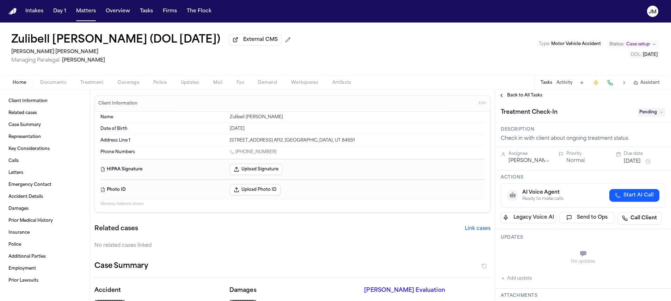
type textarea "*"
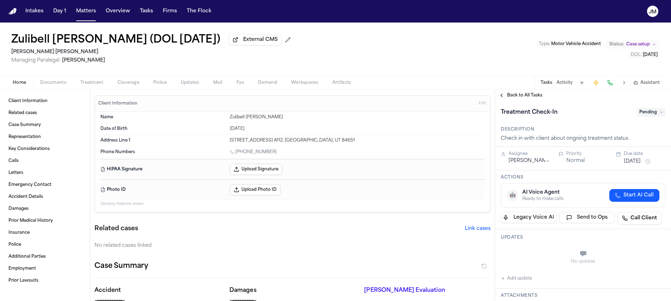
type textarea "*"
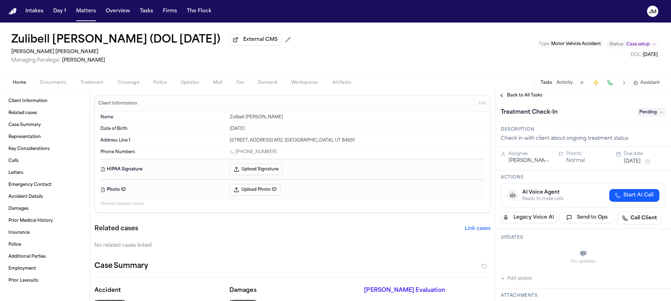
type textarea "*"
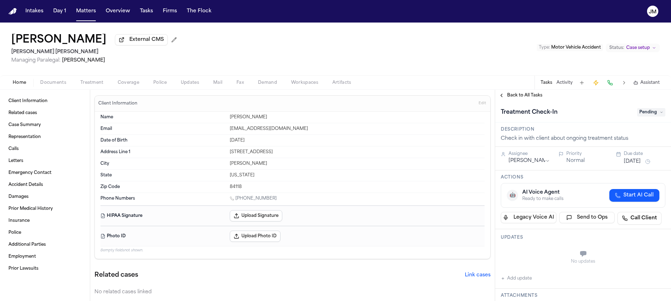
click at [55, 85] on span "Documents" at bounding box center [53, 83] width 26 height 6
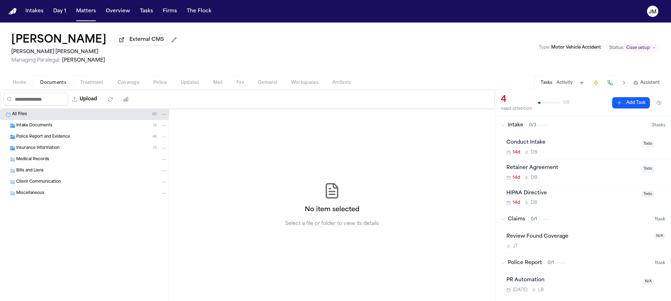
click at [87, 83] on span "Treatment" at bounding box center [91, 83] width 23 height 6
click at [51, 86] on span "Documents" at bounding box center [53, 83] width 26 height 6
click at [42, 147] on span "Insurance Information" at bounding box center [37, 149] width 43 height 6
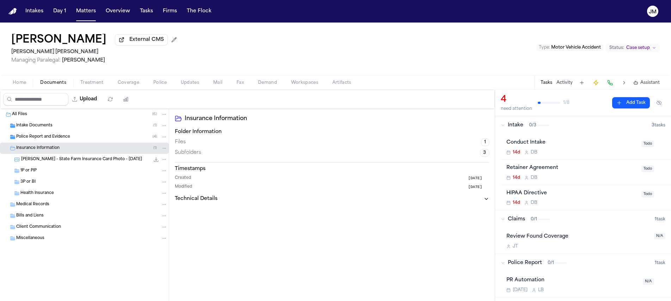
click at [45, 185] on div "3P or BI" at bounding box center [93, 182] width 147 height 6
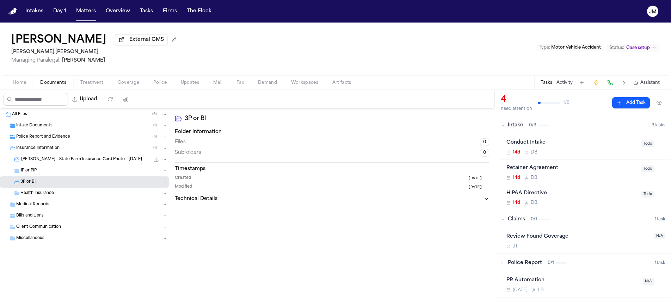
click at [45, 176] on div "1P or PIP" at bounding box center [84, 170] width 169 height 11
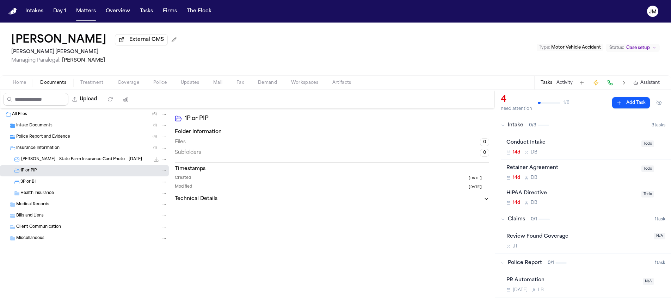
click at [24, 83] on span "Home" at bounding box center [19, 83] width 13 height 6
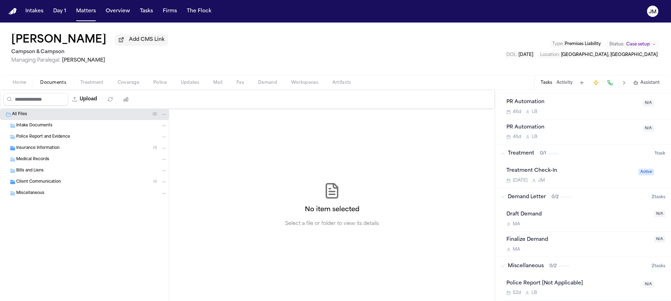
scroll to position [325, 0]
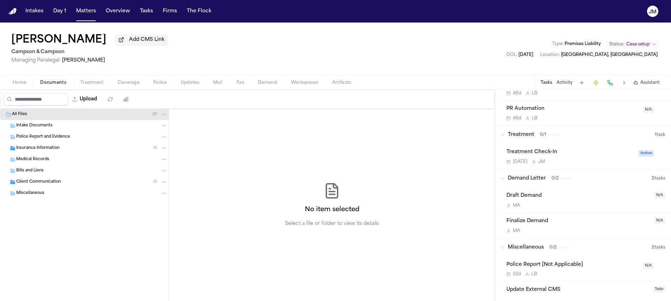
click at [584, 152] on div "Treatment Check-In" at bounding box center [571, 152] width 128 height 8
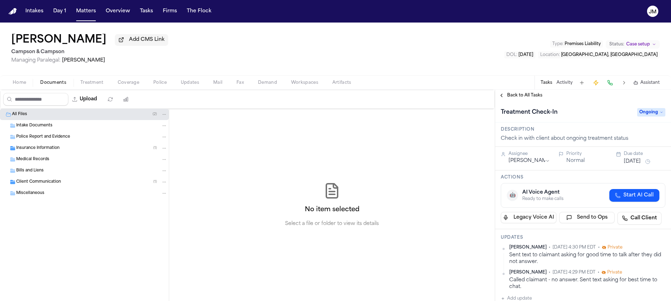
click at [136, 86] on span "Coverage" at bounding box center [129, 83] width 22 height 6
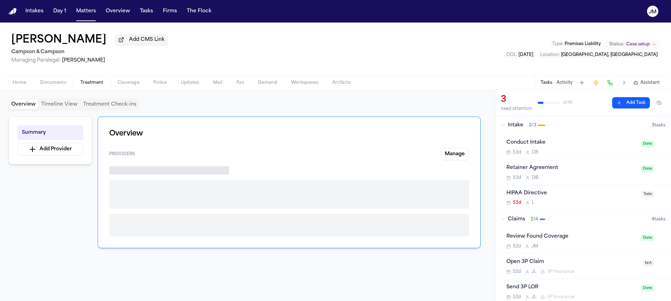
click at [97, 85] on span "Treatment" at bounding box center [91, 83] width 23 height 6
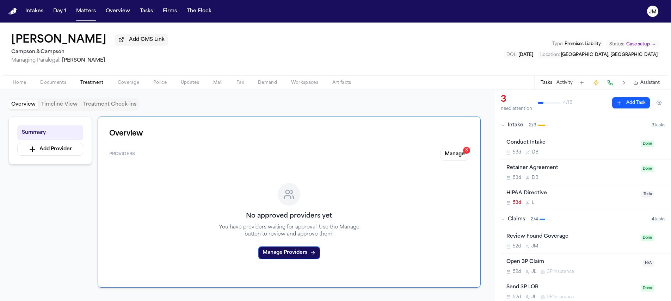
click at [99, 108] on button "Treatment Check-ins" at bounding box center [109, 105] width 59 height 10
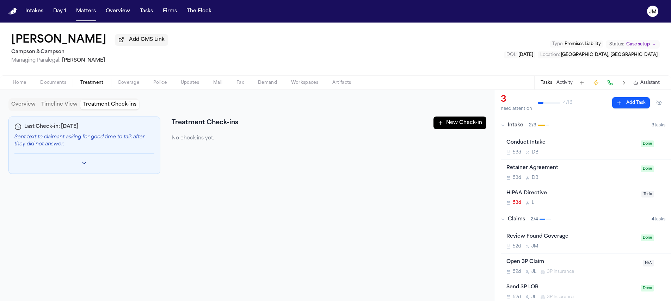
click at [443, 128] on button "New Check-in" at bounding box center [460, 123] width 53 height 13
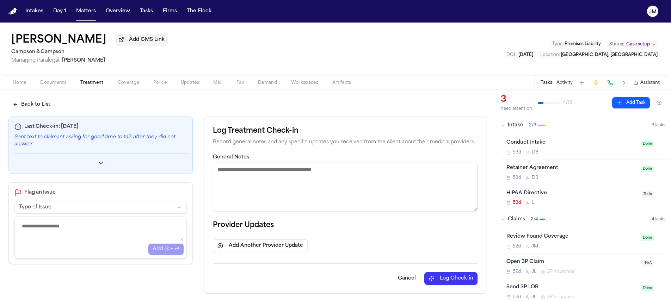
click at [234, 177] on textarea "General Notes" at bounding box center [345, 187] width 265 height 49
type textarea "**********"
click at [437, 277] on button "Log Check-in" at bounding box center [450, 278] width 53 height 13
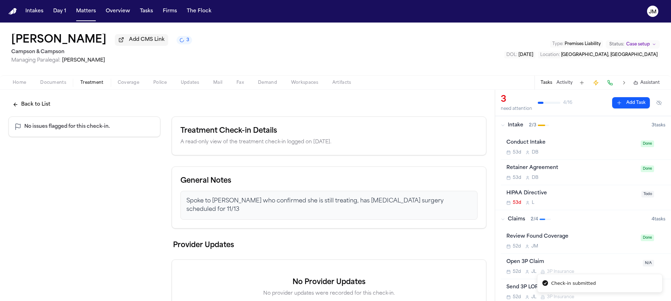
click at [30, 106] on button "Back to List" at bounding box center [31, 104] width 46 height 13
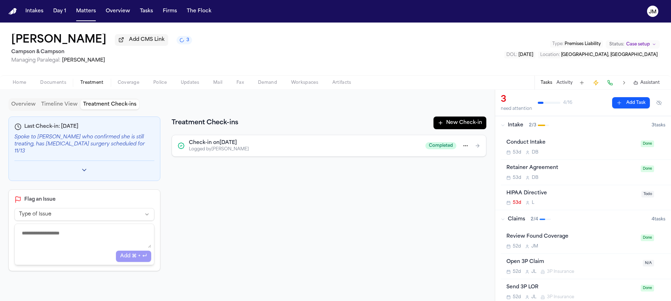
click at [33, 106] on button "Overview" at bounding box center [23, 105] width 30 height 10
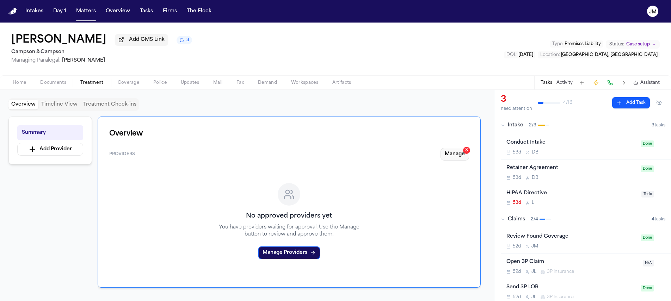
click at [459, 155] on button "Manage 3" at bounding box center [455, 154] width 29 height 13
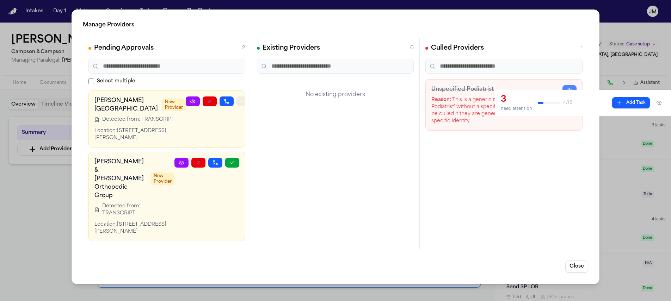
click at [242, 102] on icon "button" at bounding box center [244, 101] width 4 height 2
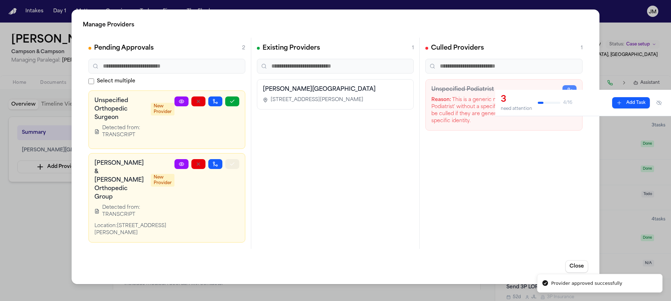
click at [234, 161] on icon "button" at bounding box center [232, 164] width 6 height 6
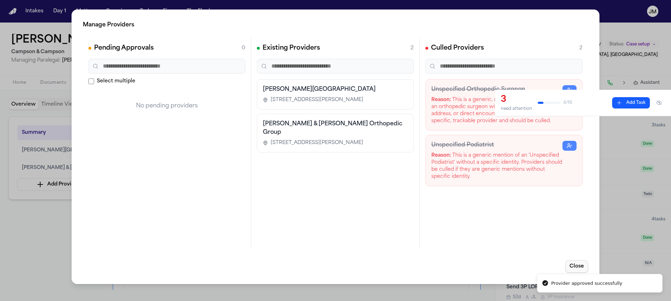
click at [573, 266] on button "Close" at bounding box center [576, 266] width 23 height 13
